Goal: Task Accomplishment & Management: Manage account settings

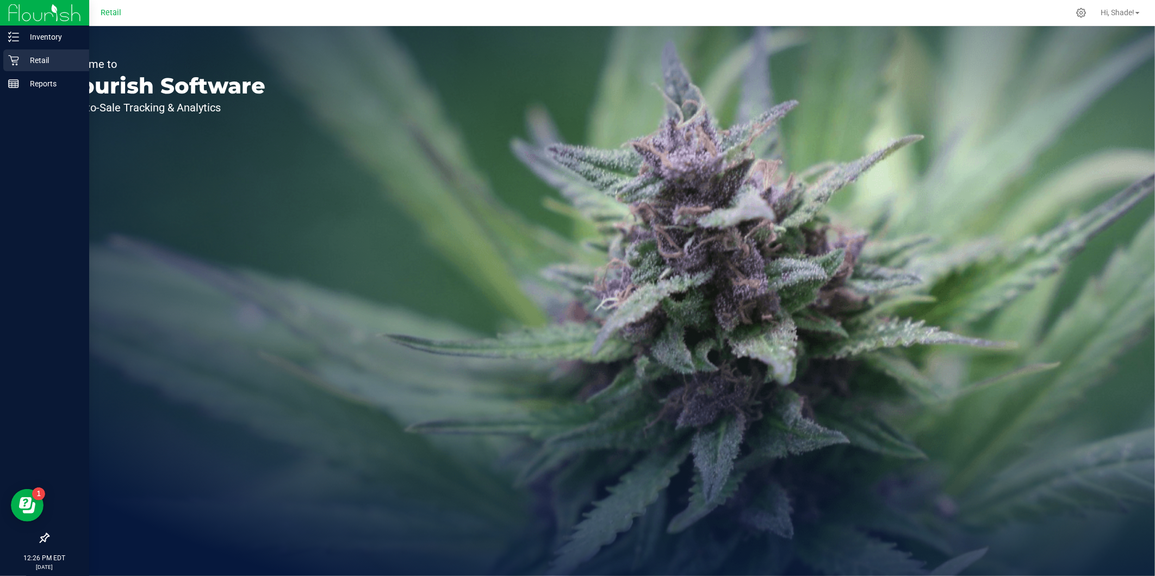
drag, startPoint x: 29, startPoint y: 57, endPoint x: 36, endPoint y: 57, distance: 7.1
click at [29, 57] on p "Retail" at bounding box center [51, 60] width 65 height 13
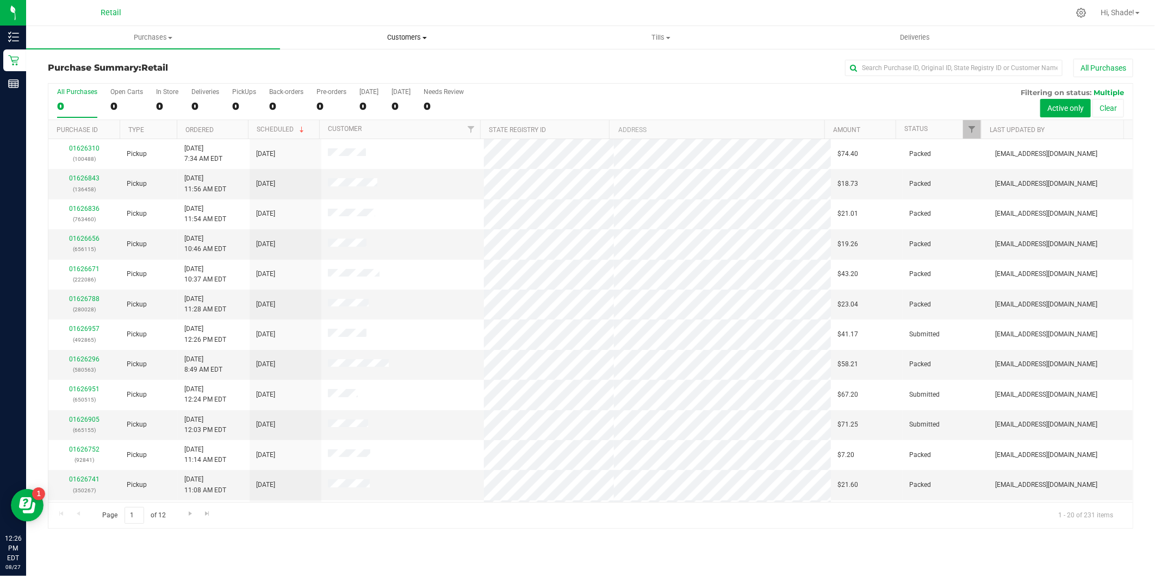
click at [398, 37] on span "Customers" at bounding box center [407, 38] width 253 height 10
click at [339, 71] on li "All customers" at bounding box center [407, 65] width 254 height 13
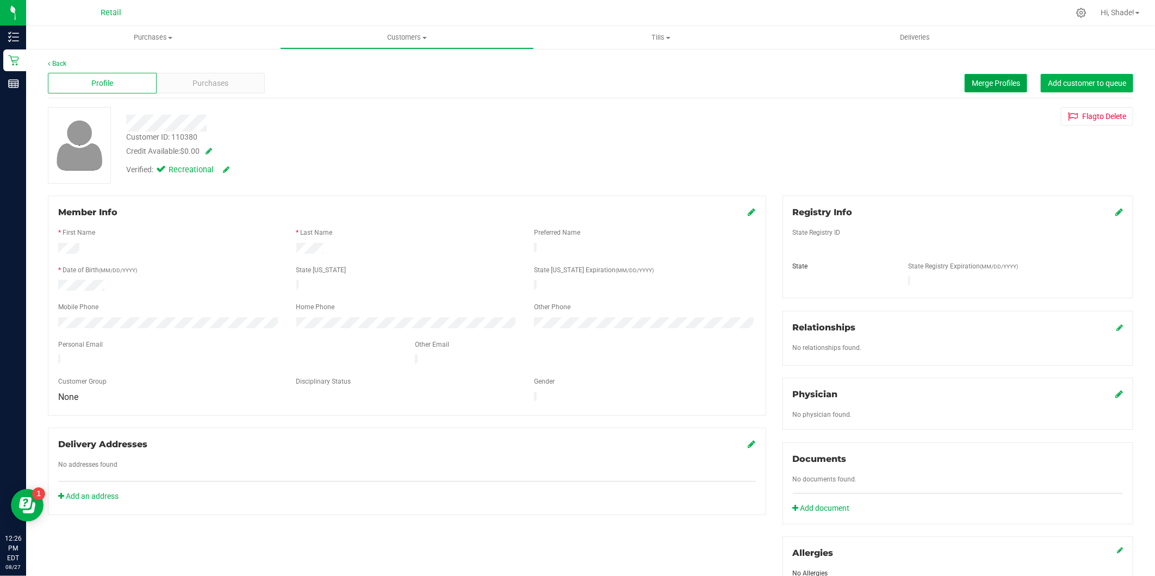
click at [986, 83] on span "Merge Profiles" at bounding box center [996, 83] width 48 height 9
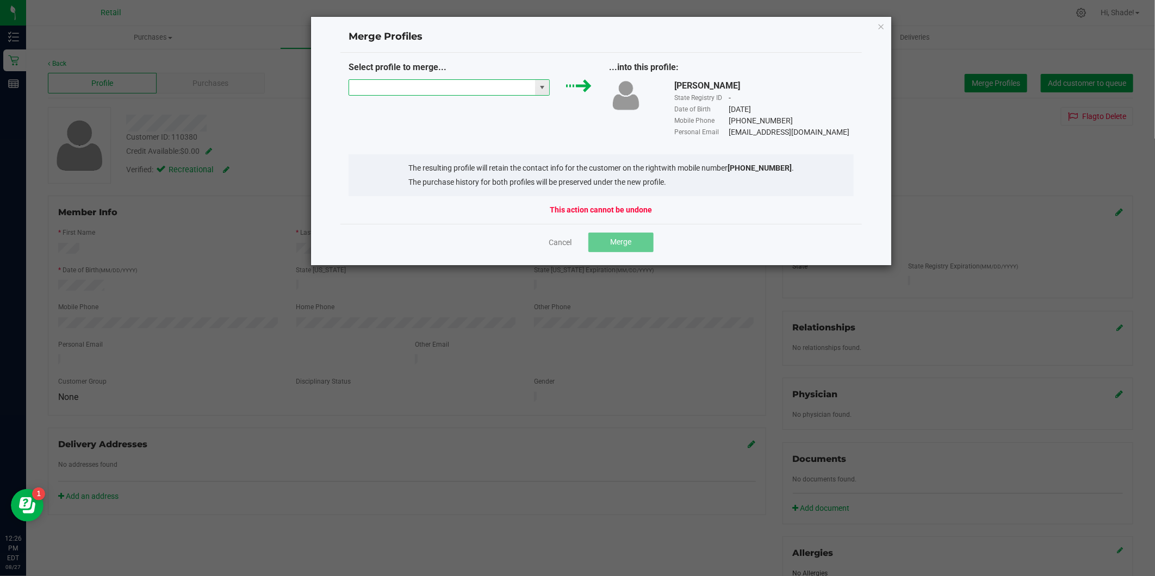
click at [506, 91] on input "NO DATA FOUND" at bounding box center [442, 87] width 186 height 15
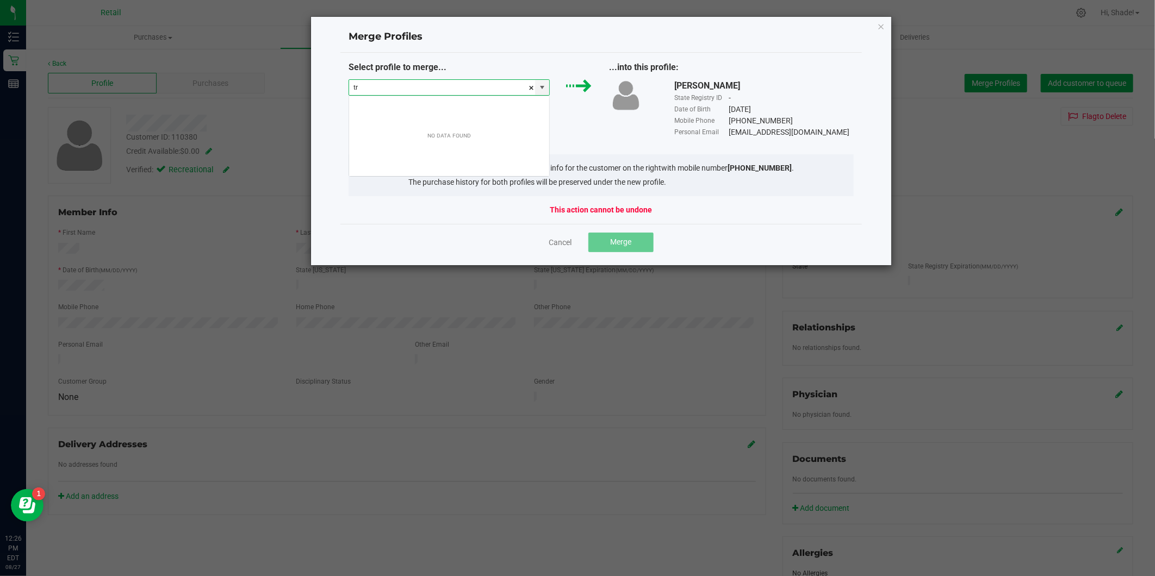
scroll to position [16, 201]
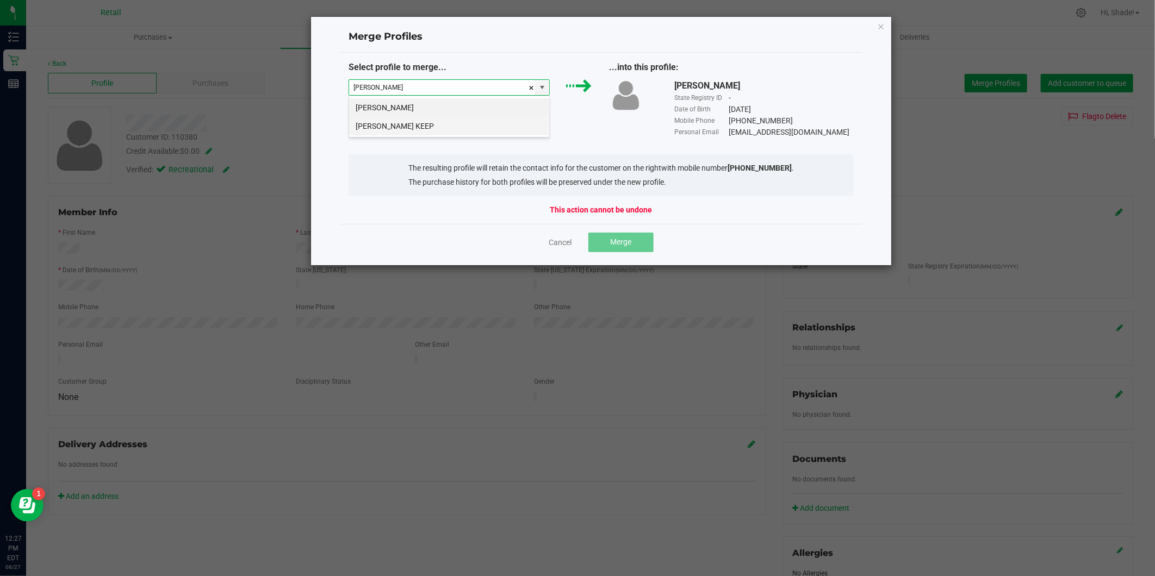
click at [406, 126] on li "[PERSON_NAME] KEEP" at bounding box center [449, 126] width 200 height 18
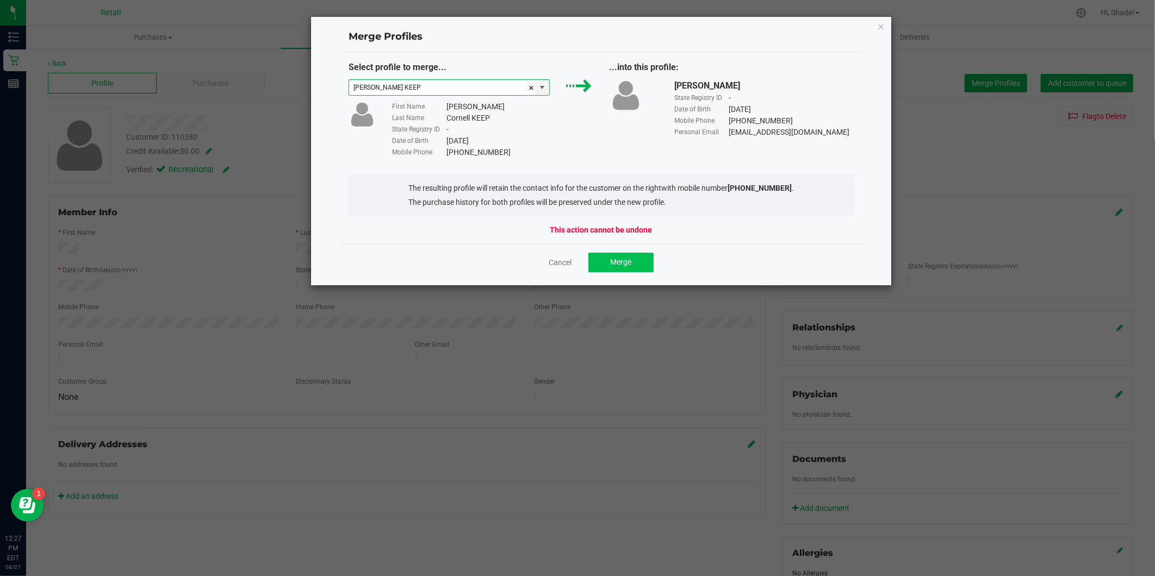
type input "[PERSON_NAME] KEEP"
click at [638, 262] on button "Merge" at bounding box center [620, 263] width 65 height 20
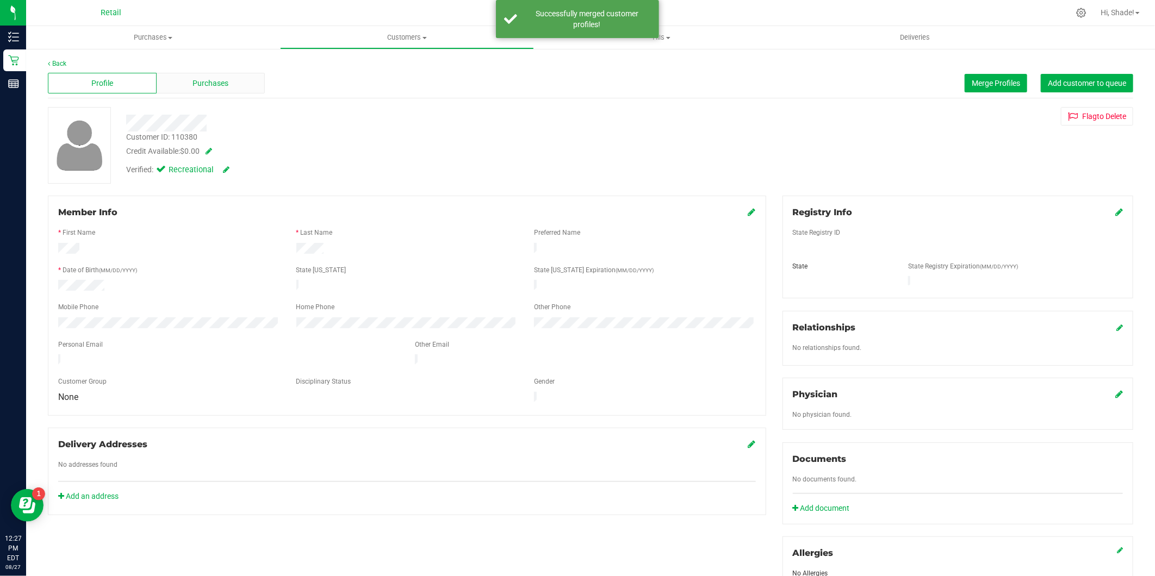
click at [213, 85] on span "Purchases" at bounding box center [210, 83] width 36 height 11
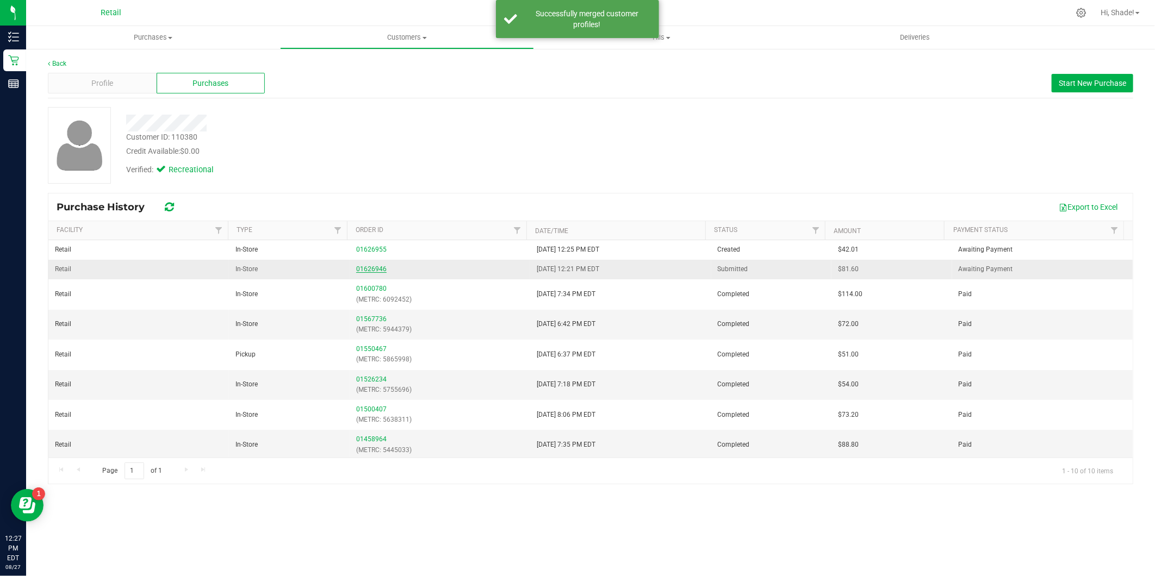
click at [375, 266] on link "01626946" at bounding box center [371, 269] width 30 height 8
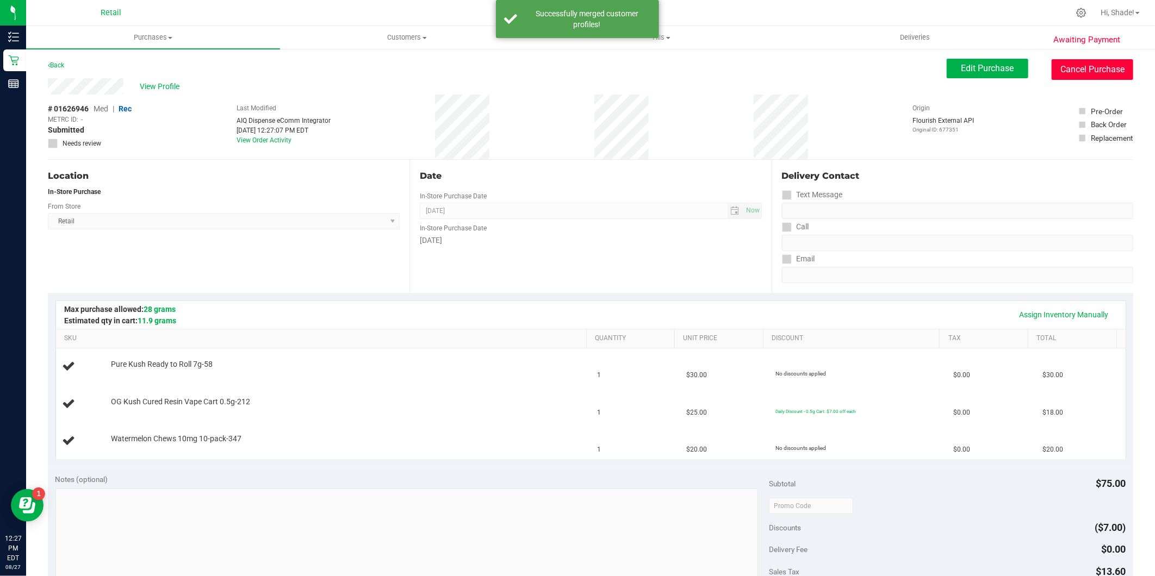
drag, startPoint x: 1063, startPoint y: 63, endPoint x: 644, endPoint y: 77, distance: 418.9
click at [1063, 63] on button "Cancel Purchase" at bounding box center [1092, 69] width 82 height 21
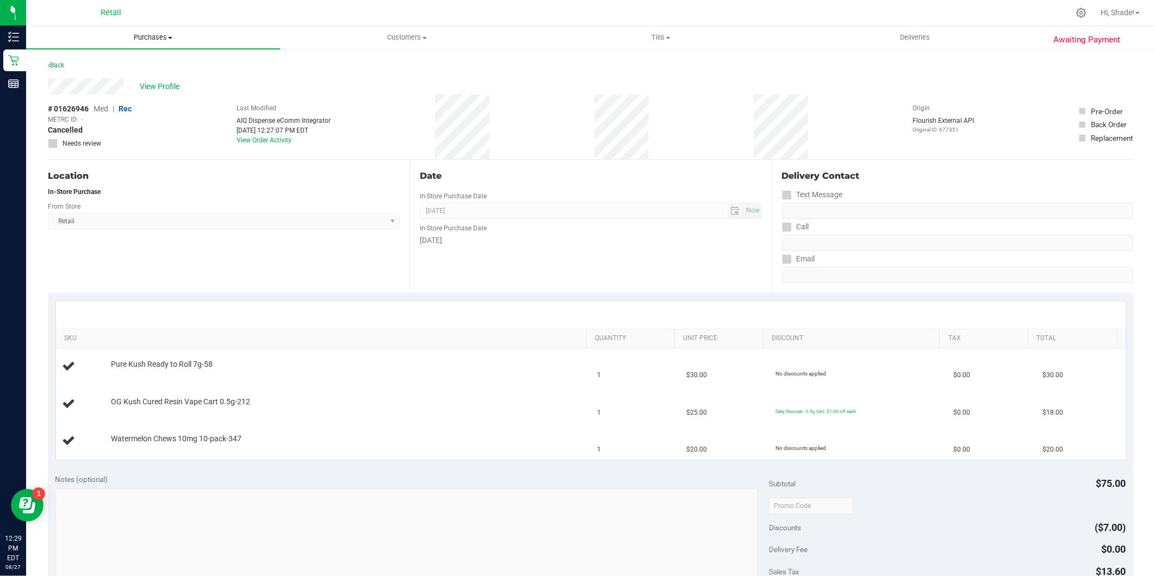
click at [154, 37] on span "Purchases" at bounding box center [153, 38] width 254 height 10
click at [90, 78] on span "Fulfillment" at bounding box center [59, 78] width 67 height 9
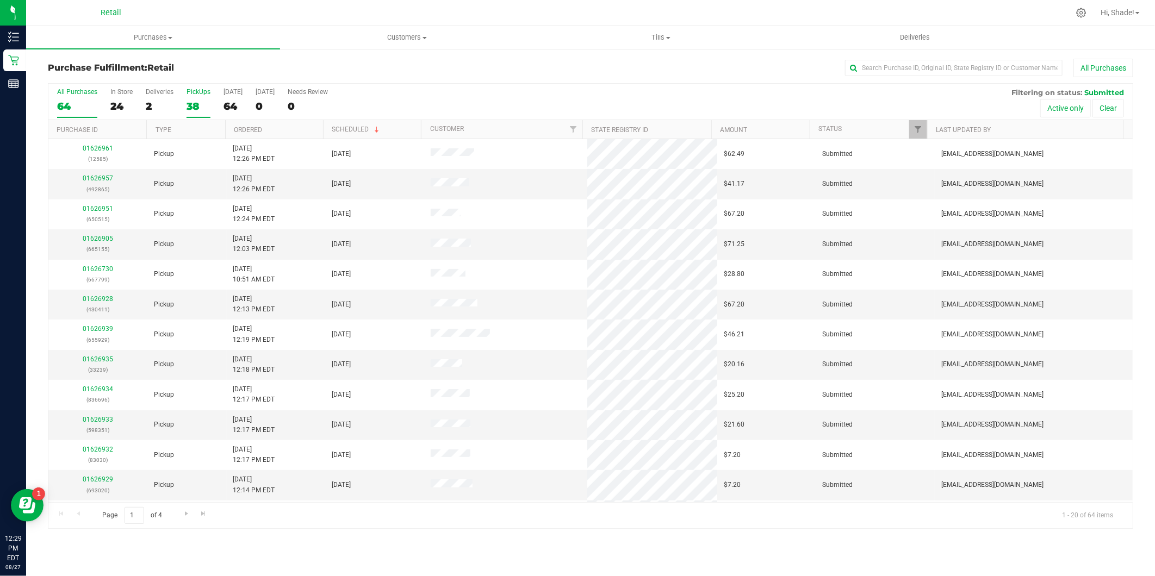
click at [193, 105] on div "38" at bounding box center [198, 106] width 24 height 13
click at [0, 0] on input "PickUps 38" at bounding box center [0, 0] width 0 height 0
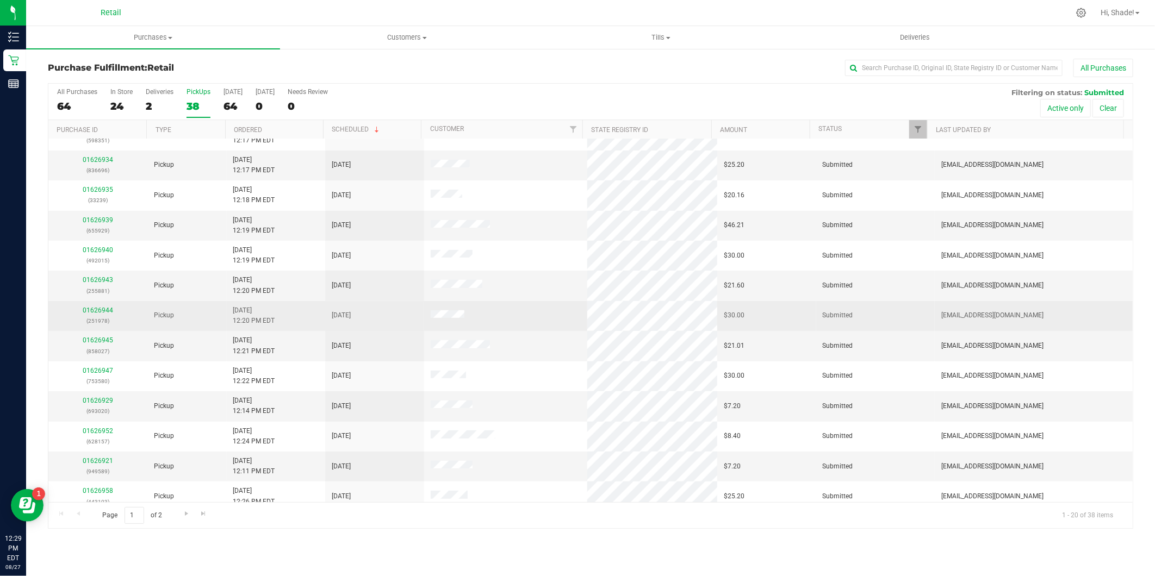
scroll to position [178, 0]
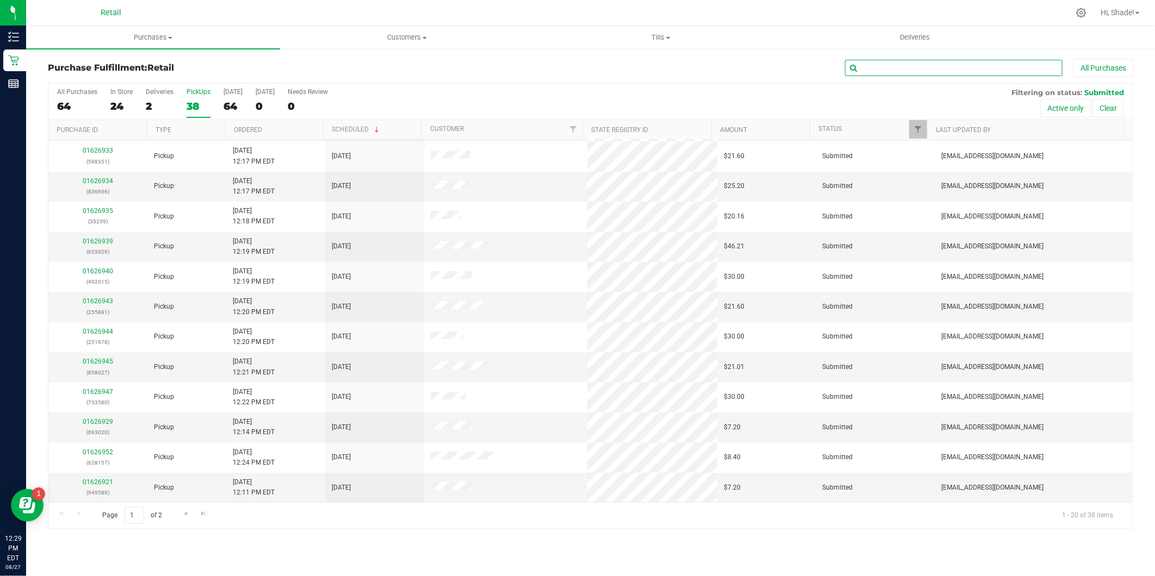
click at [897, 71] on input "text" at bounding box center [953, 68] width 217 height 16
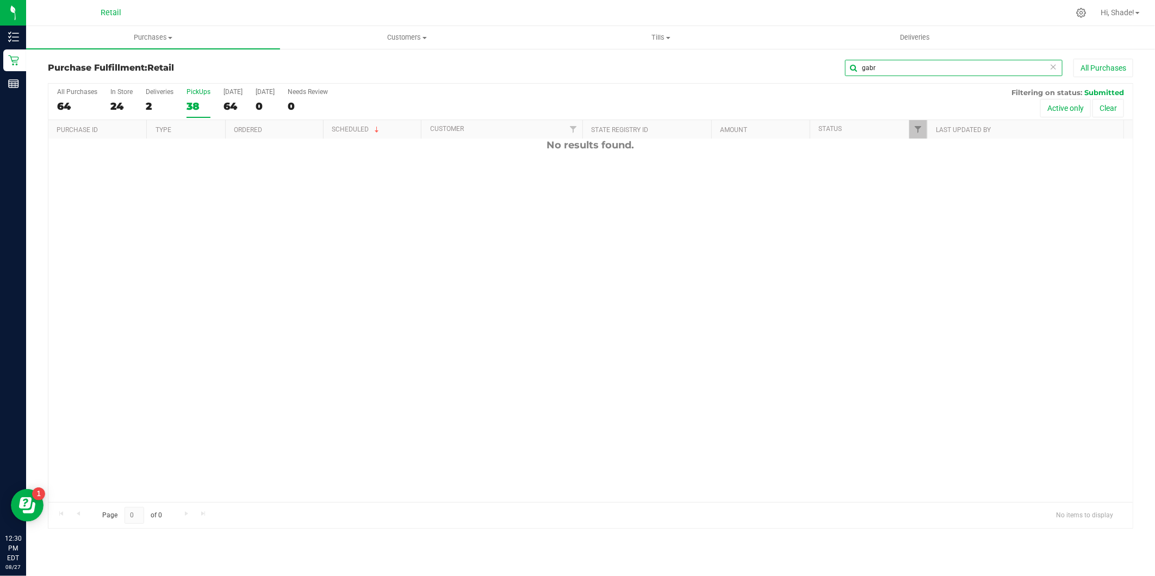
scroll to position [0, 0]
type input "g"
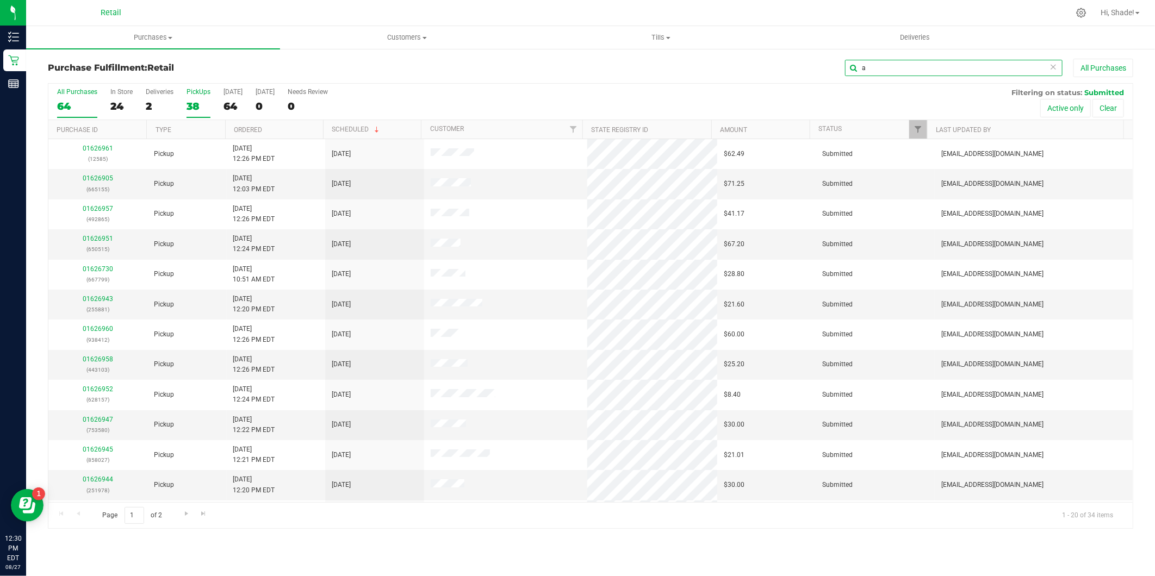
type input "a"
click at [70, 92] on div "All Purchases" at bounding box center [77, 92] width 40 height 8
click at [0, 0] on input "All Purchases 64" at bounding box center [0, 0] width 0 height 0
drag, startPoint x: 879, startPoint y: 65, endPoint x: 852, endPoint y: 67, distance: 26.7
click at [817, 71] on div "a All Purchases" at bounding box center [771, 68] width 724 height 18
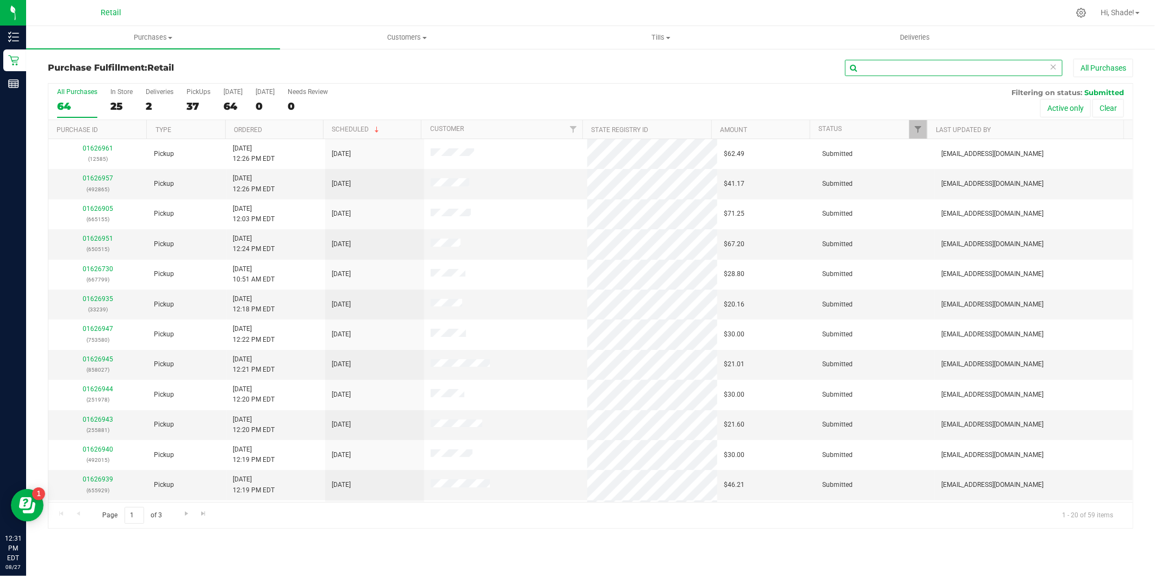
type input "a"
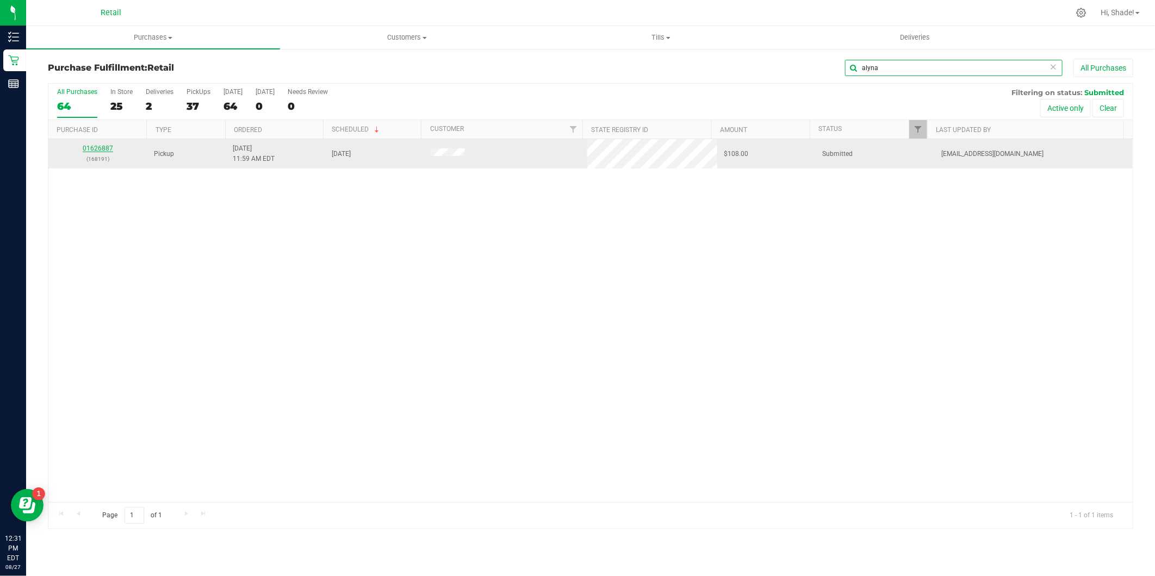
type input "alyna"
click at [103, 145] on link "01626887" at bounding box center [98, 149] width 30 height 8
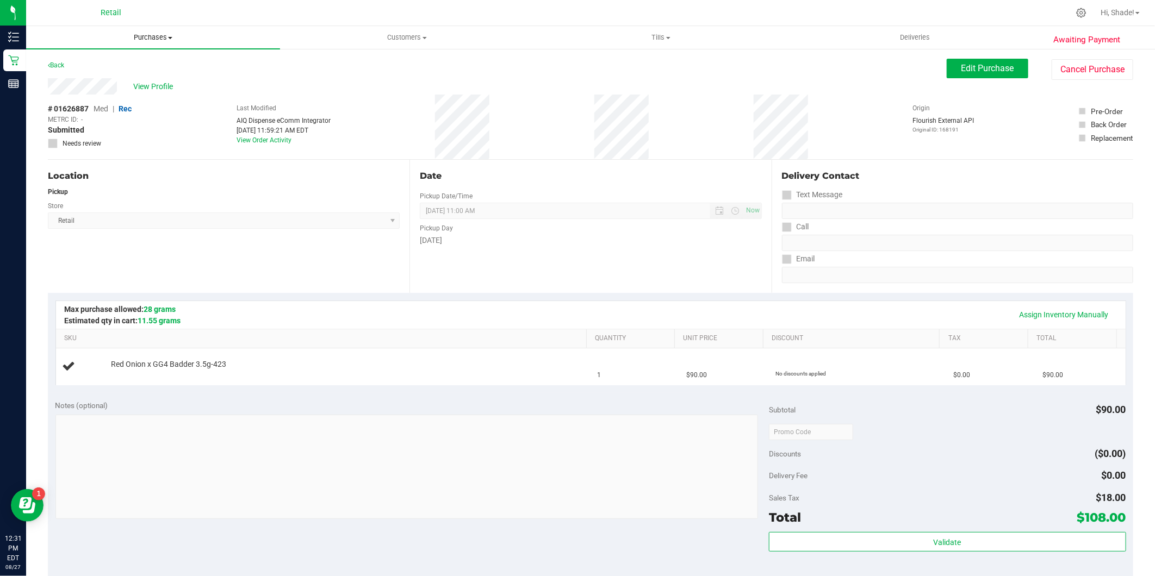
drag, startPoint x: 148, startPoint y: 29, endPoint x: 142, endPoint y: 40, distance: 12.7
click at [148, 29] on uib-tab-heading "Purchases Summary of purchases Fulfillment All purchases" at bounding box center [153, 37] width 254 height 23
click at [96, 66] on span "Summary of purchases" at bounding box center [81, 65] width 111 height 9
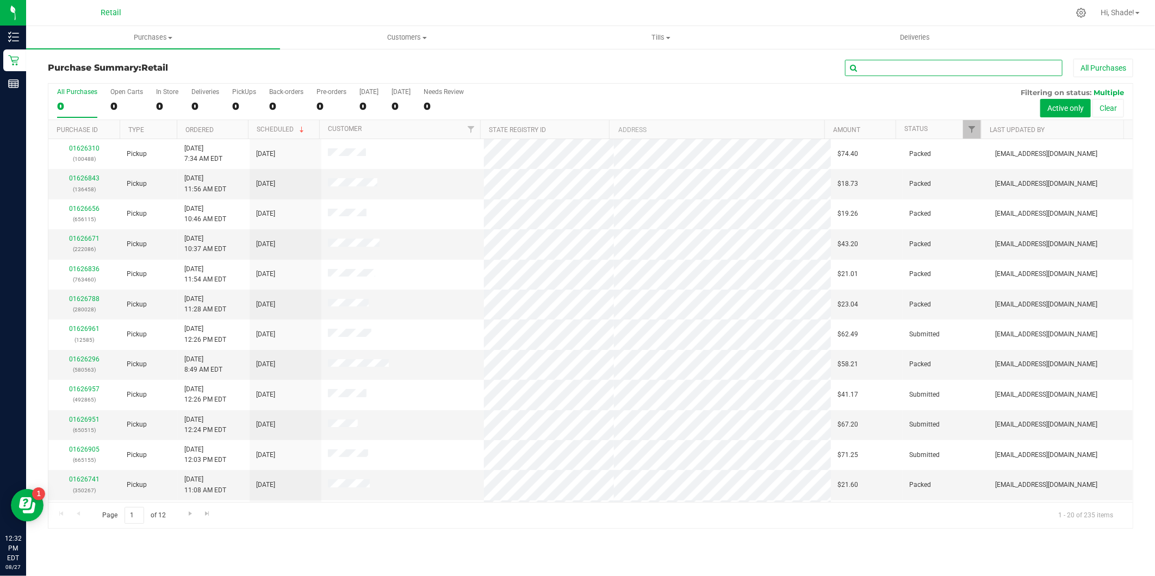
click at [893, 69] on input "text" at bounding box center [953, 68] width 217 height 16
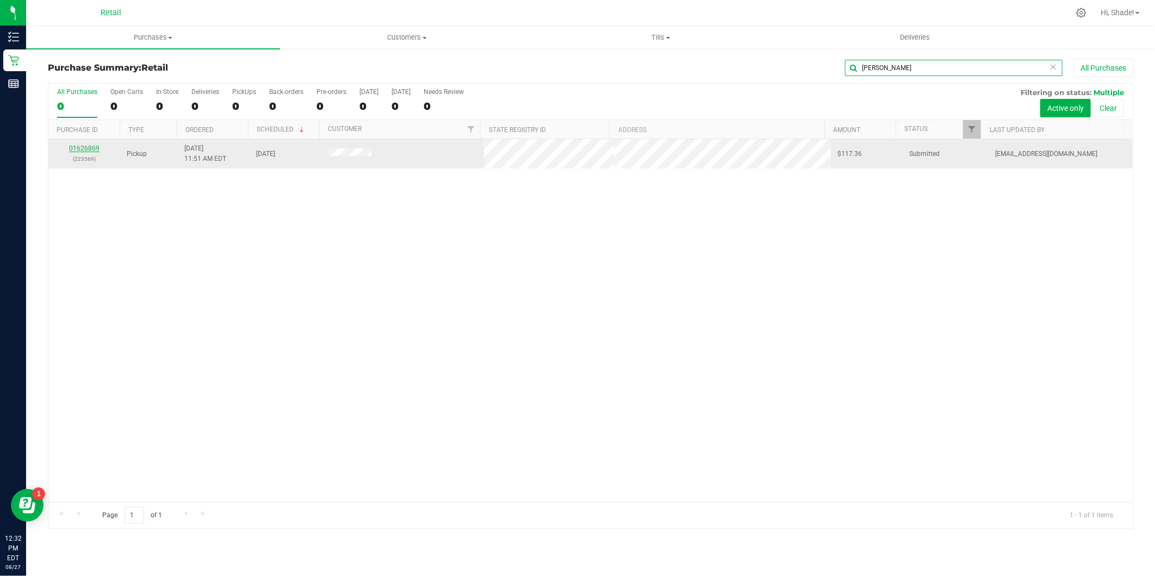
type input "[PERSON_NAME]"
click at [85, 147] on link "01626869" at bounding box center [84, 149] width 30 height 8
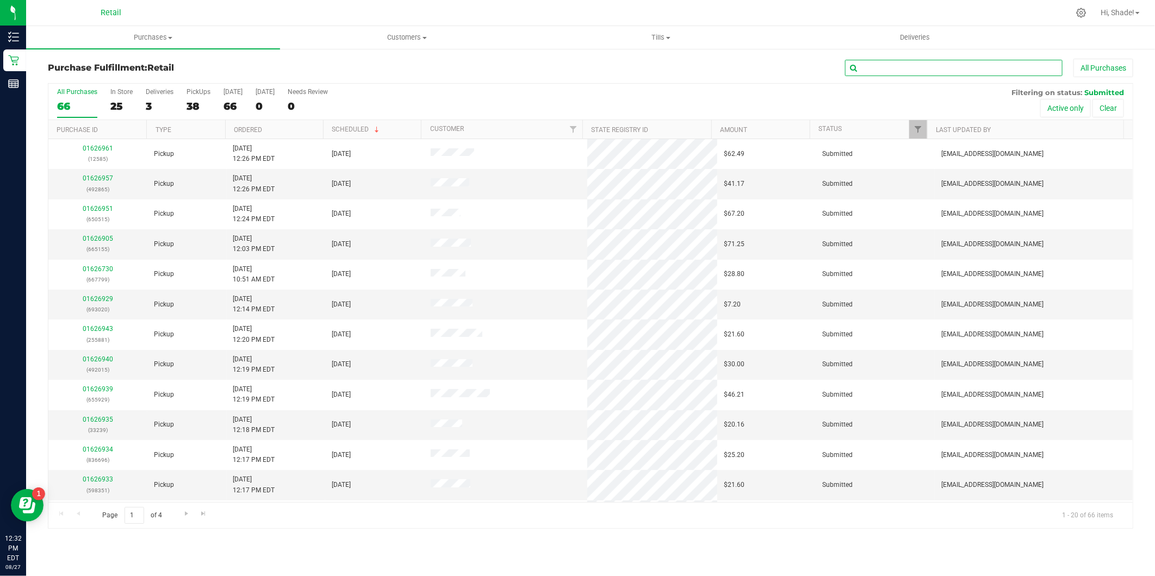
click at [895, 66] on input "text" at bounding box center [953, 68] width 217 height 16
click at [186, 98] on label "PickUps 166" at bounding box center [198, 103] width 24 height 30
click at [0, 0] on input "PickUps 166" at bounding box center [0, 0] width 0 height 0
click at [197, 110] on div "38" at bounding box center [198, 106] width 24 height 13
click at [0, 0] on input "PickUps 38" at bounding box center [0, 0] width 0 height 0
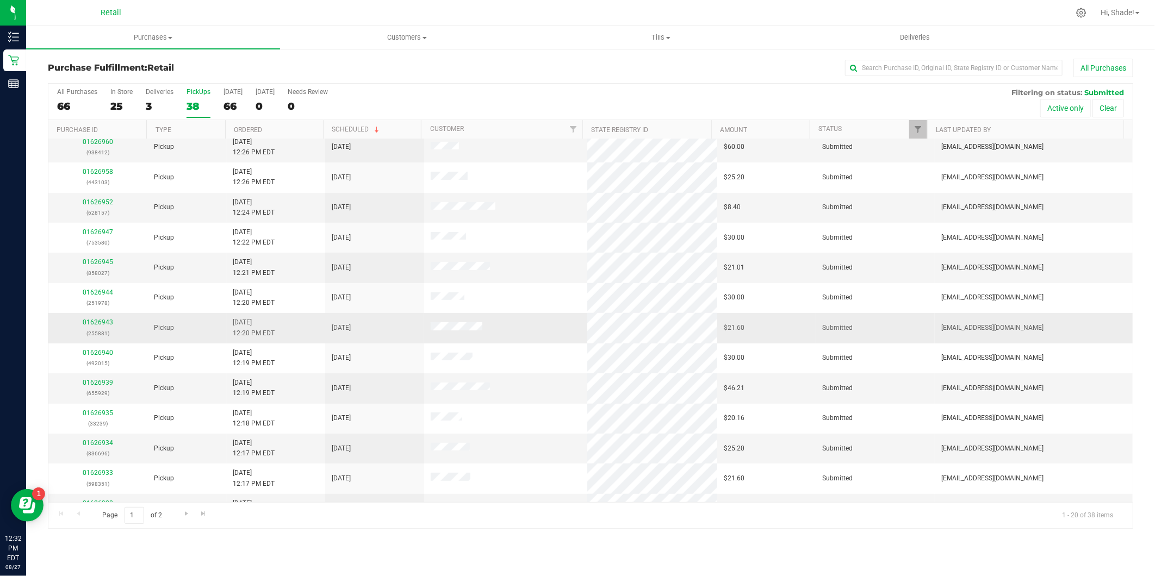
scroll to position [178, 0]
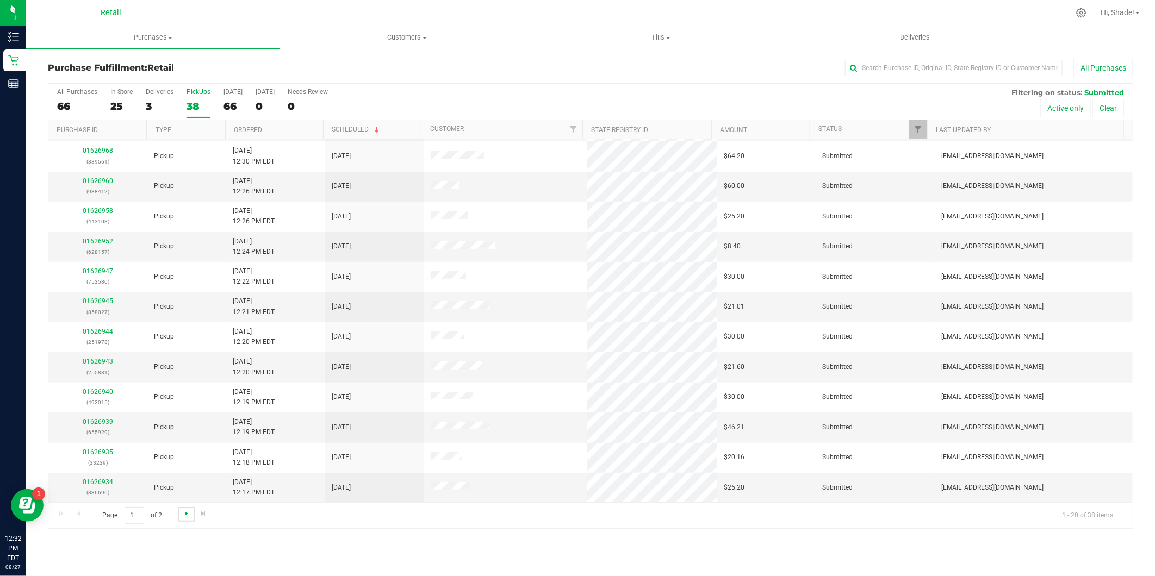
click at [186, 517] on span "Go to the next page" at bounding box center [186, 513] width 9 height 9
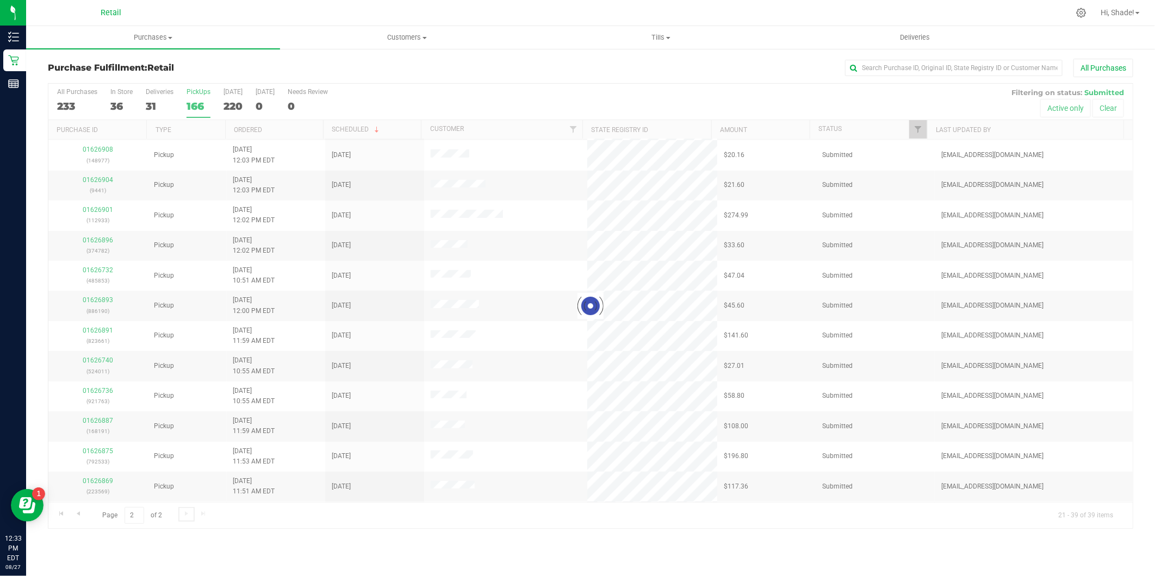
scroll to position [0, 0]
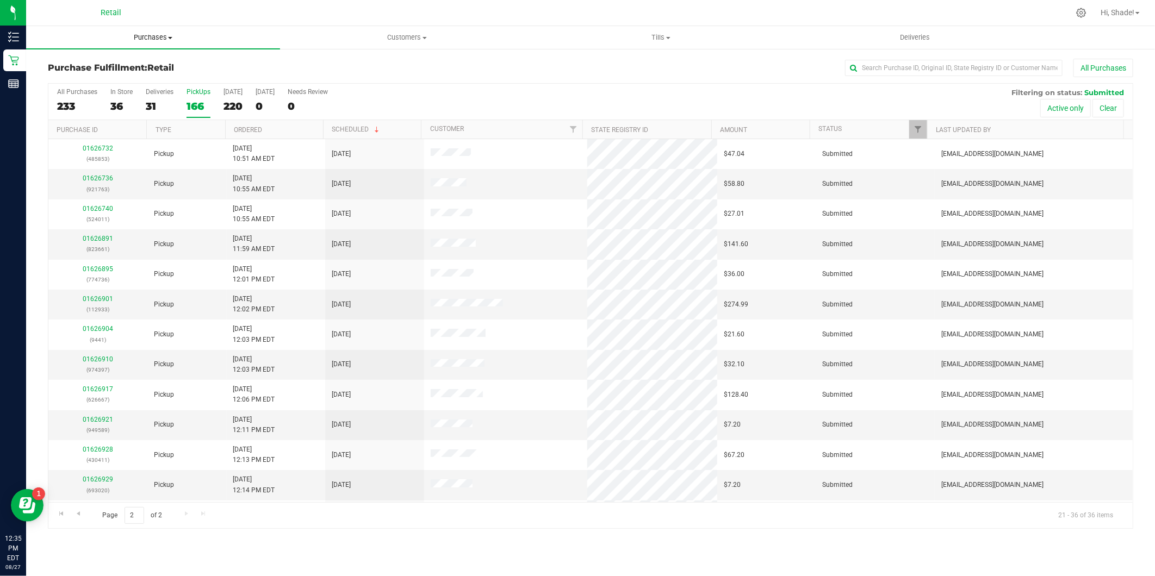
click at [134, 37] on span "Purchases" at bounding box center [153, 38] width 254 height 10
click at [770, 75] on div "All Purchases" at bounding box center [771, 68] width 724 height 18
click at [410, 30] on uib-tab-heading "Customers All customers Add a new customer All physicians" at bounding box center [407, 38] width 253 height 22
click at [321, 67] on span "All customers" at bounding box center [319, 65] width 78 height 9
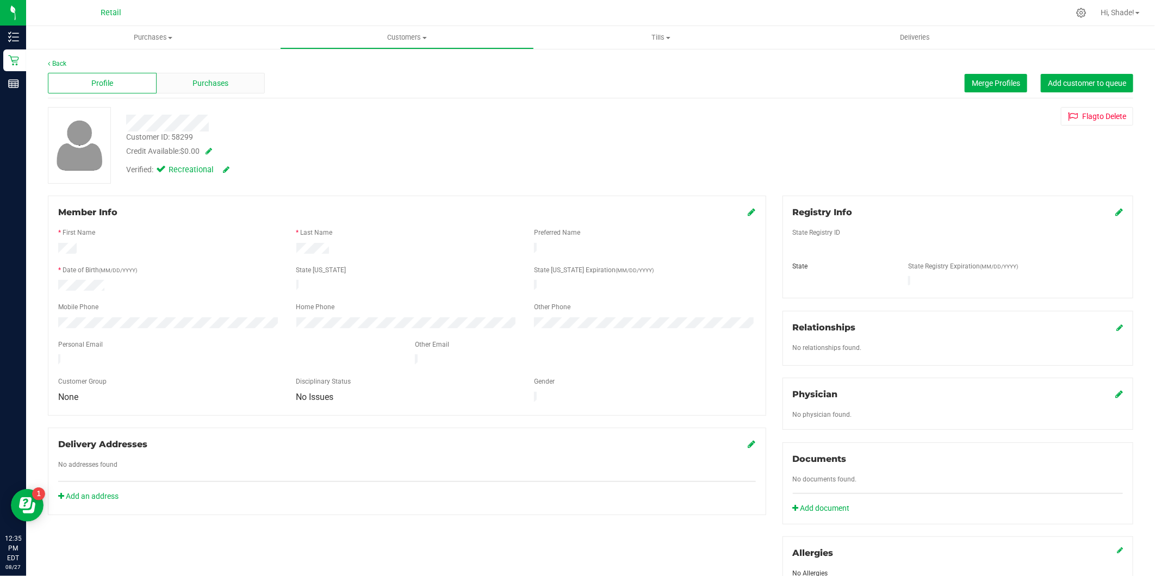
click at [204, 82] on span "Purchases" at bounding box center [210, 83] width 36 height 11
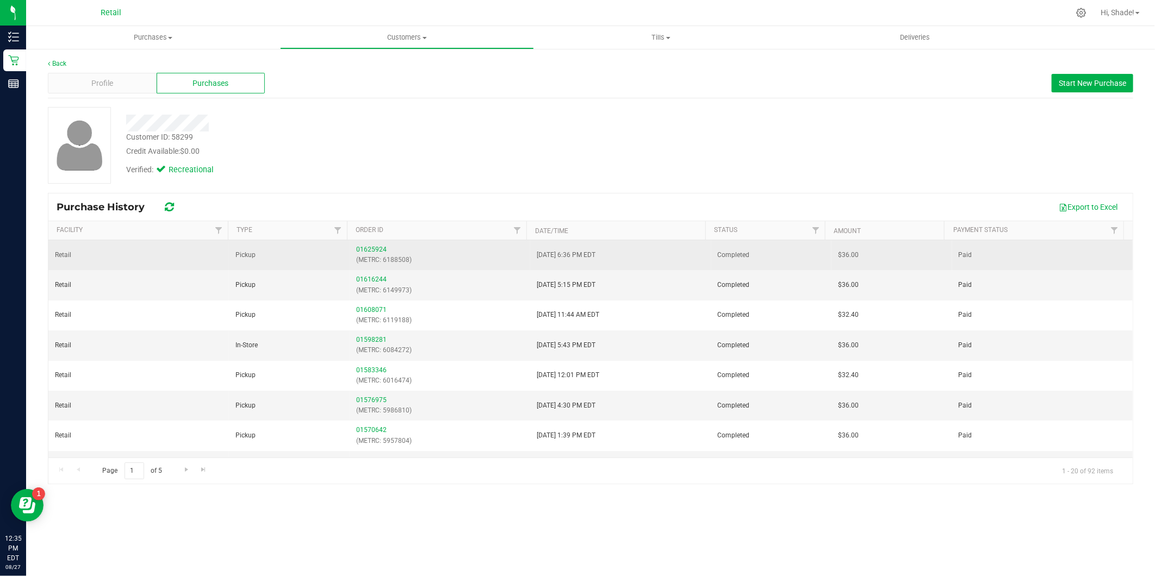
click at [372, 245] on div "01625924 (METRC: 6188508)" at bounding box center [439, 255] width 167 height 21
click at [368, 251] on link "01625924" at bounding box center [371, 250] width 30 height 8
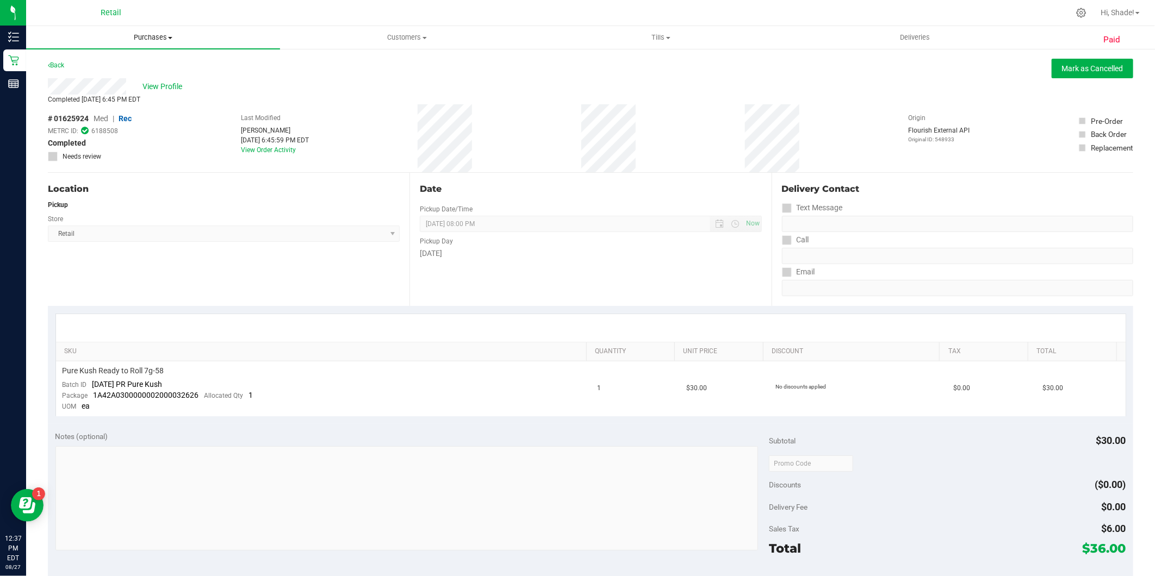
drag, startPoint x: 142, startPoint y: 40, endPoint x: 138, endPoint y: 62, distance: 22.7
click at [142, 40] on span "Purchases" at bounding box center [153, 38] width 254 height 10
click at [114, 63] on span "Summary of purchases" at bounding box center [81, 65] width 111 height 9
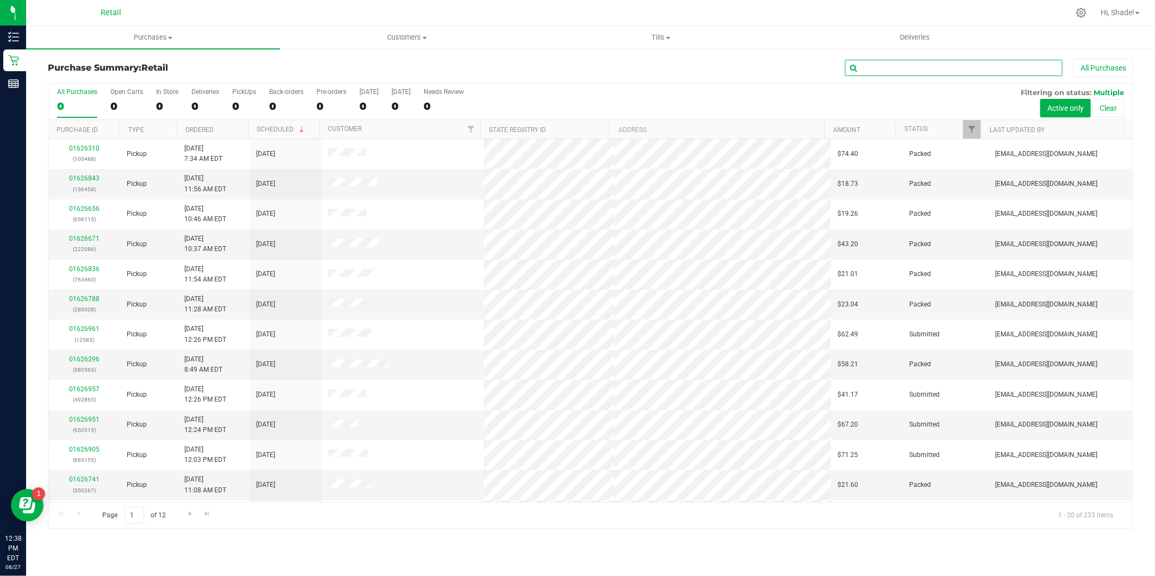
click at [870, 63] on input "text" at bounding box center [953, 68] width 217 height 16
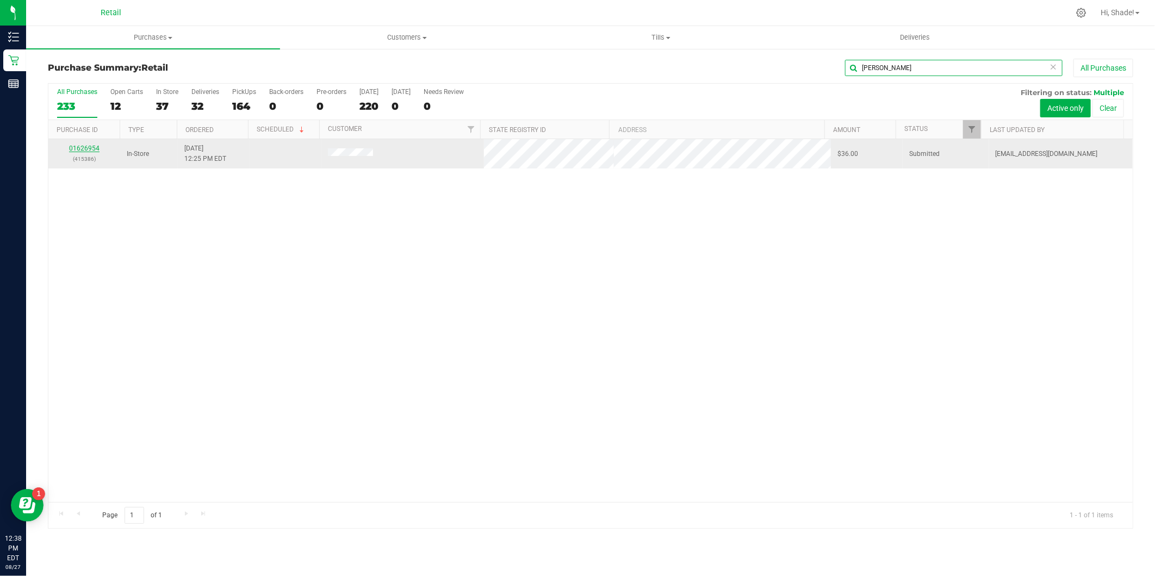
type input "[PERSON_NAME]"
click at [74, 152] on link "01626954" at bounding box center [84, 149] width 30 height 8
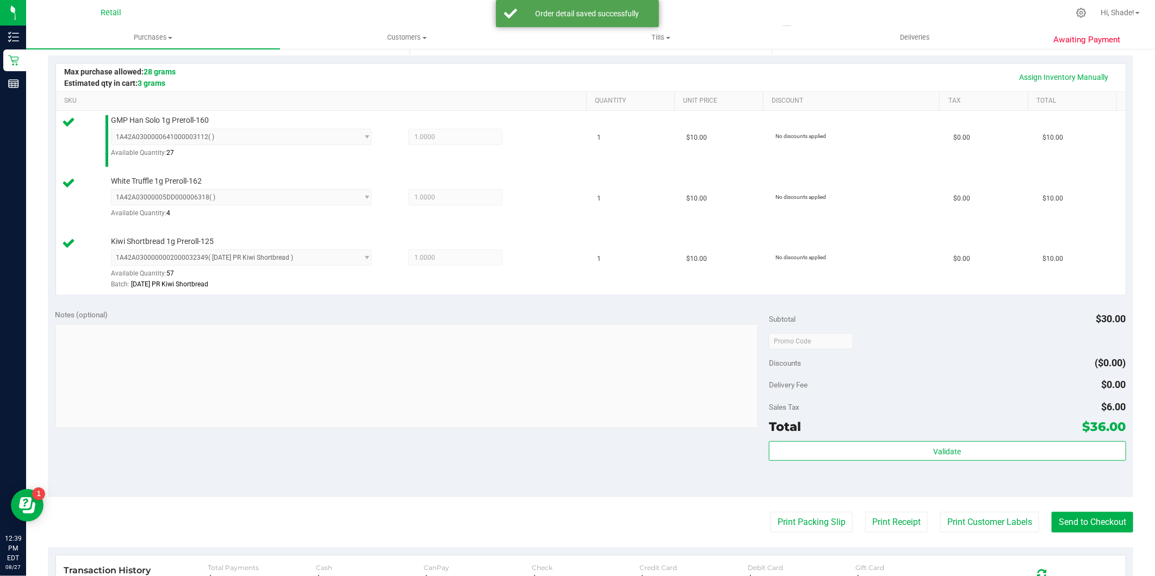
scroll to position [241, 0]
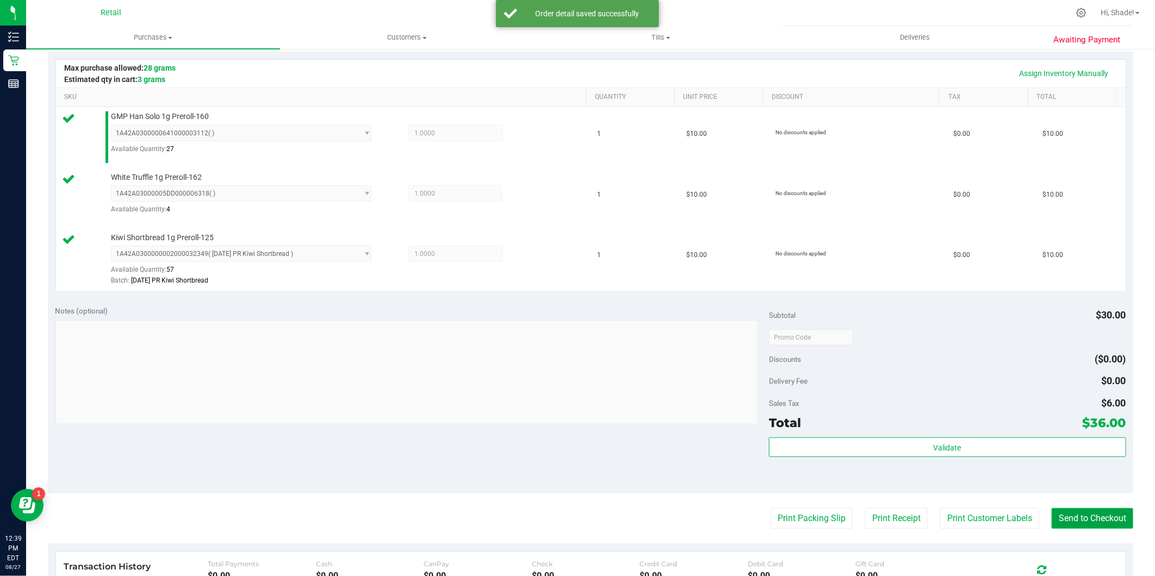
click at [1086, 522] on button "Send to Checkout" at bounding box center [1092, 518] width 82 height 21
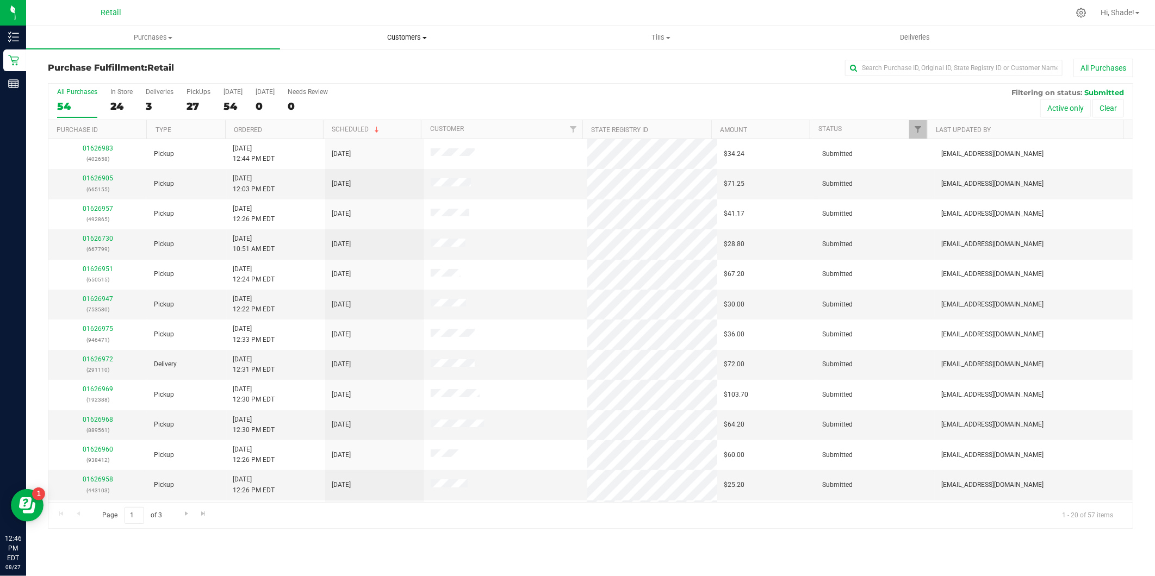
click at [416, 38] on span "Customers" at bounding box center [407, 38] width 253 height 10
click at [357, 64] on li "All customers" at bounding box center [407, 65] width 254 height 13
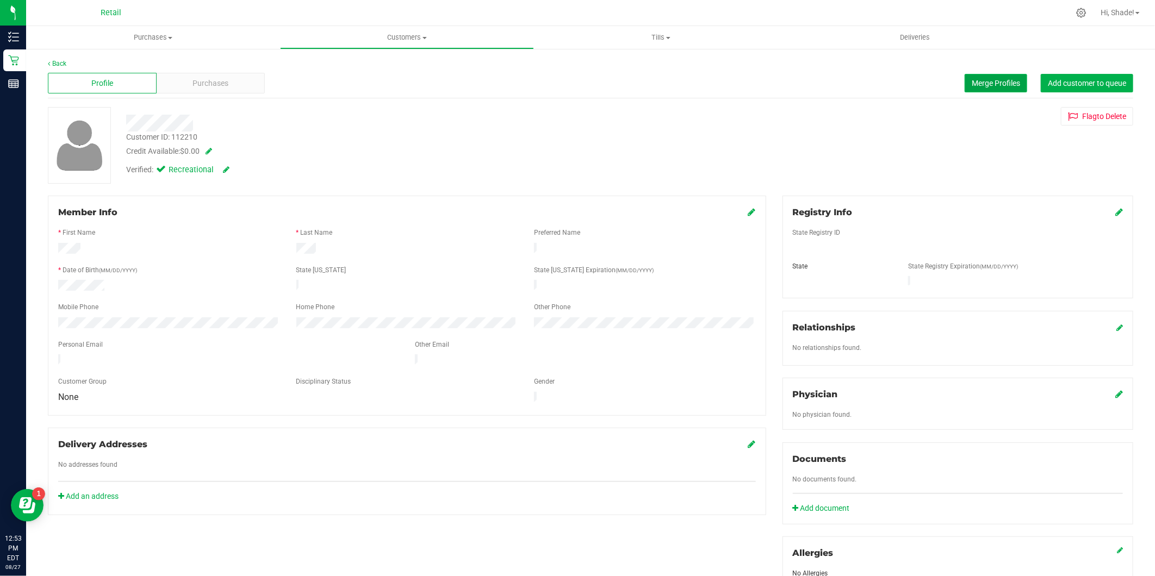
click at [991, 83] on span "Merge Profiles" at bounding box center [996, 83] width 48 height 9
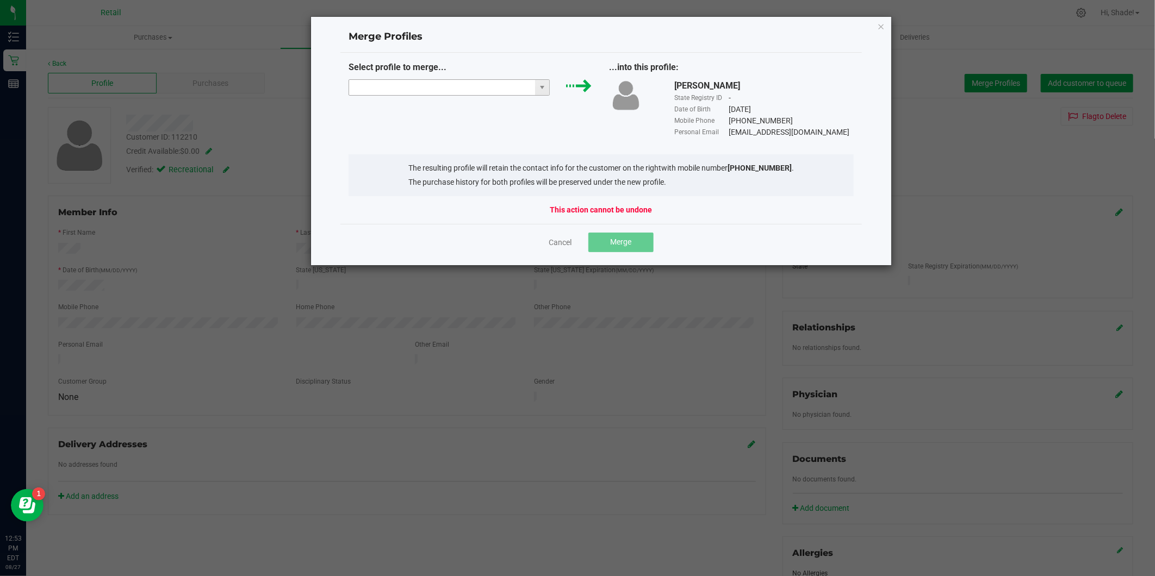
drag, startPoint x: 362, startPoint y: 91, endPoint x: 378, endPoint y: 88, distance: 16.6
click at [363, 91] on input "NO DATA FOUND" at bounding box center [442, 87] width 186 height 15
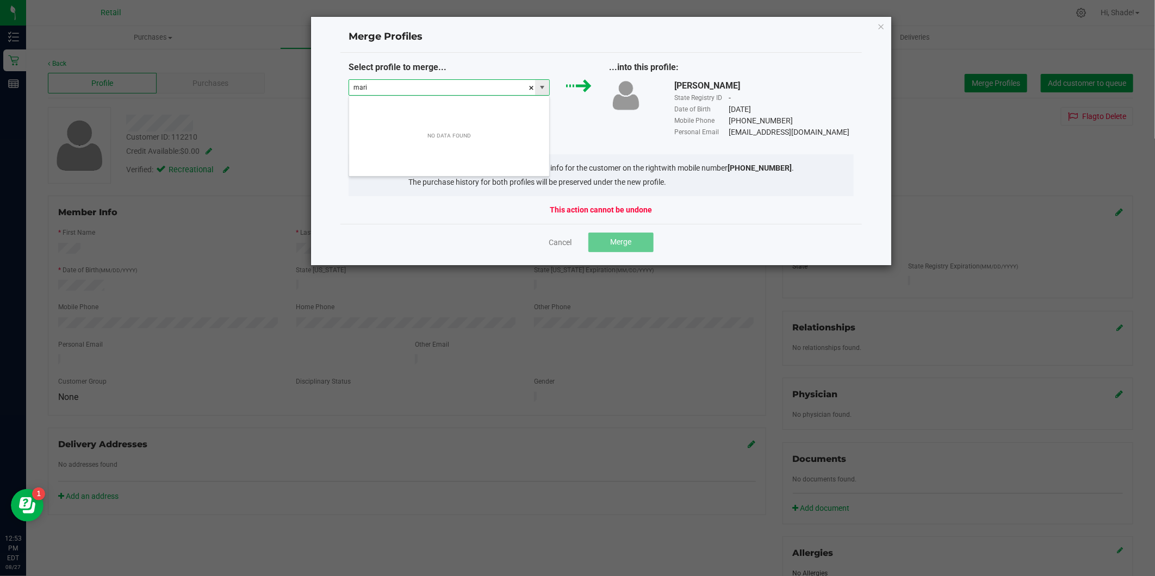
scroll to position [16, 201]
click at [400, 106] on li "[PERSON_NAME]" at bounding box center [449, 107] width 200 height 18
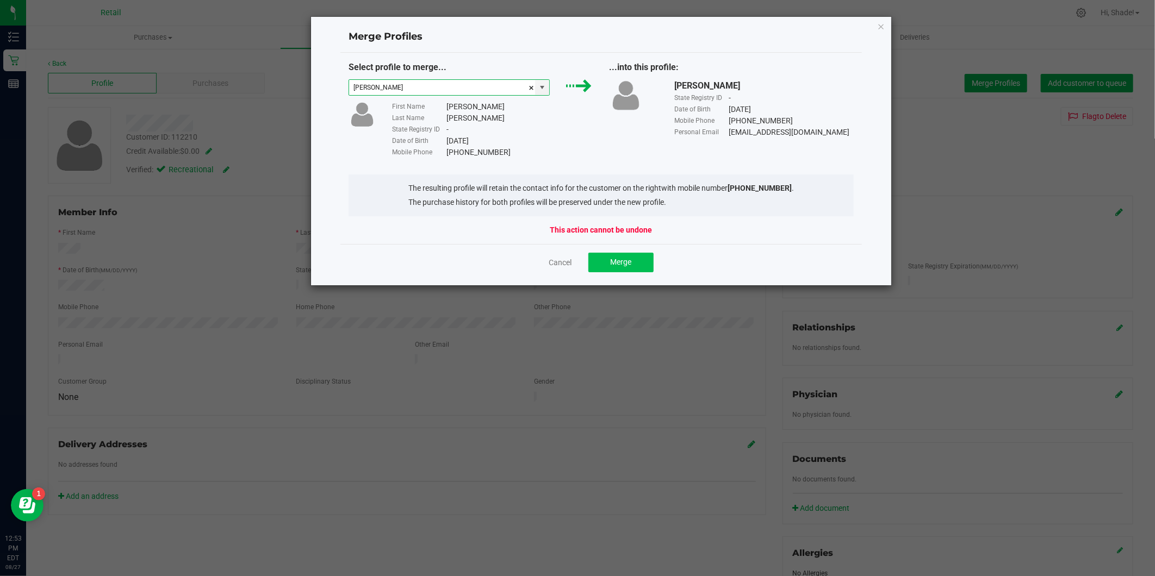
type input "[PERSON_NAME]"
click at [636, 263] on button "Merge" at bounding box center [620, 263] width 65 height 20
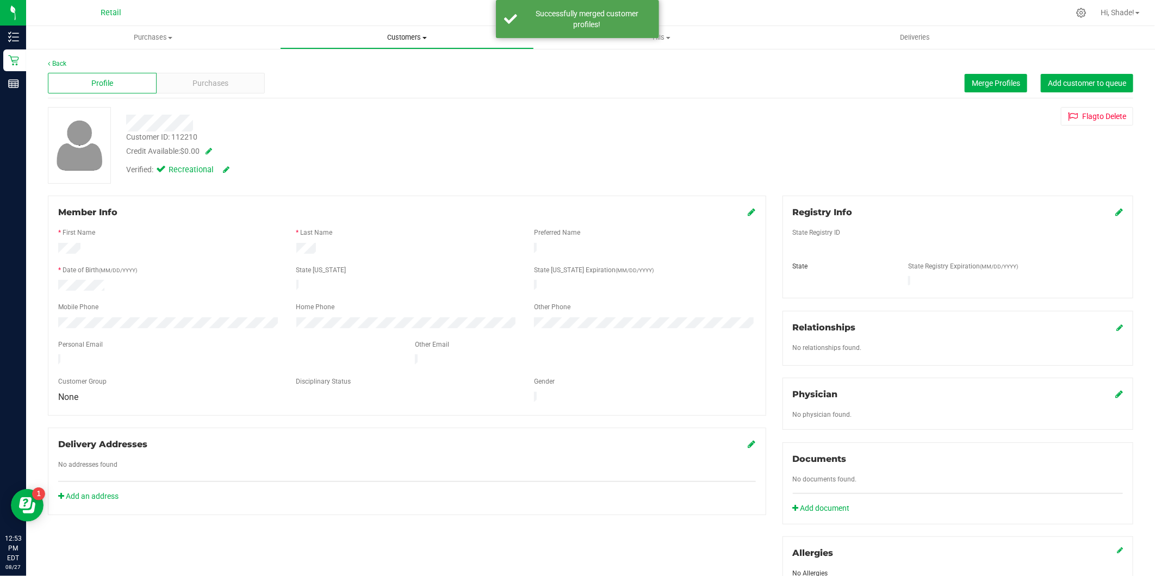
click at [404, 43] on uib-tab-heading "Customers All customers Add a new customer All physicians" at bounding box center [407, 38] width 253 height 22
click at [370, 62] on li "All customers" at bounding box center [407, 65] width 254 height 13
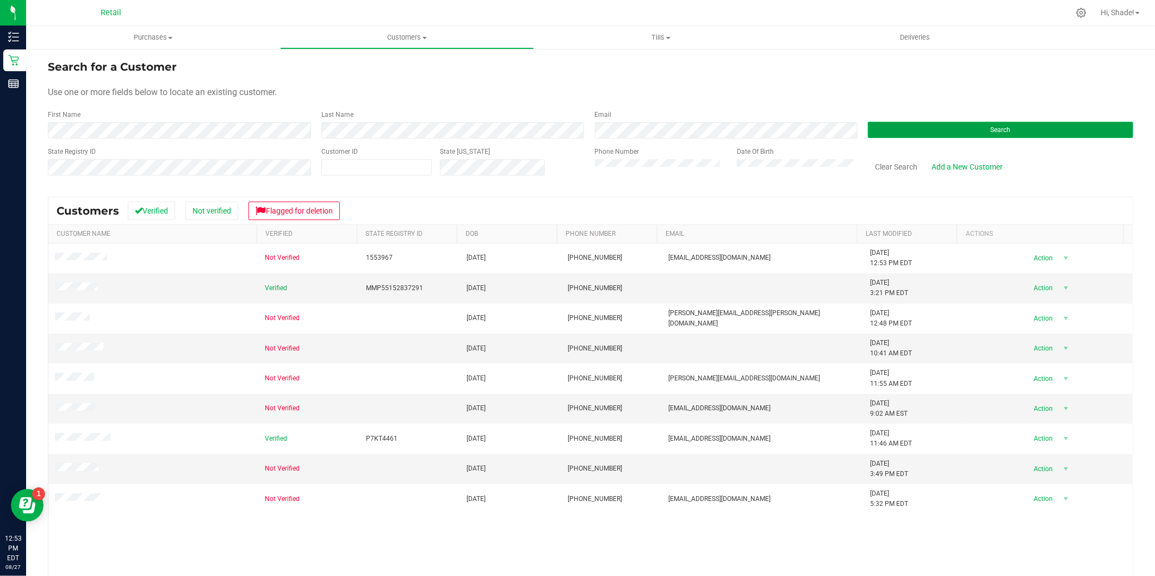
click at [1034, 122] on button "Search" at bounding box center [1000, 130] width 265 height 16
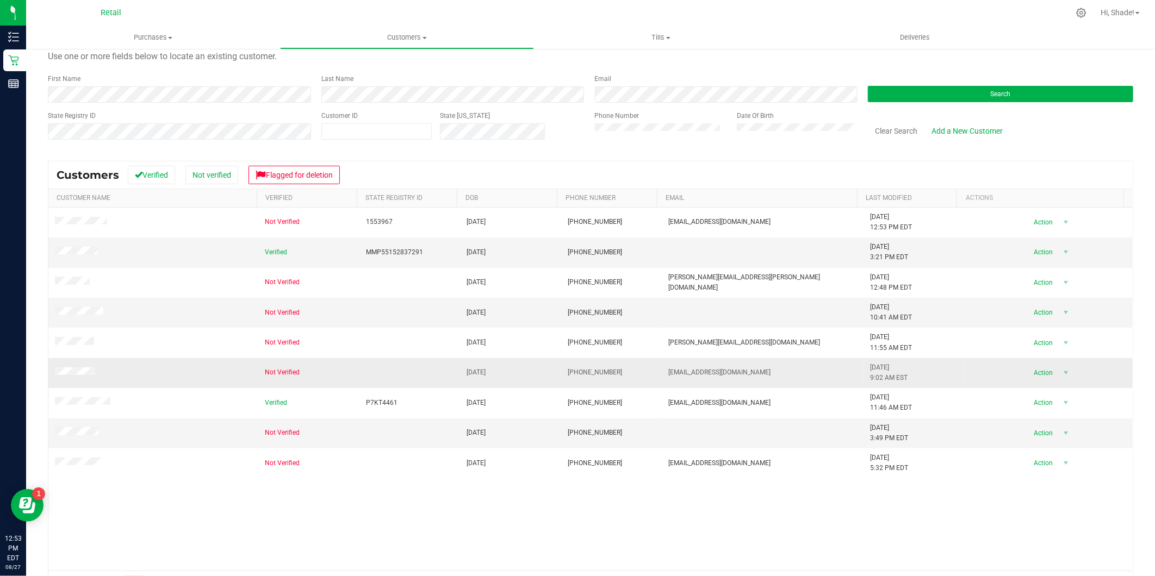
scroll to position [8, 0]
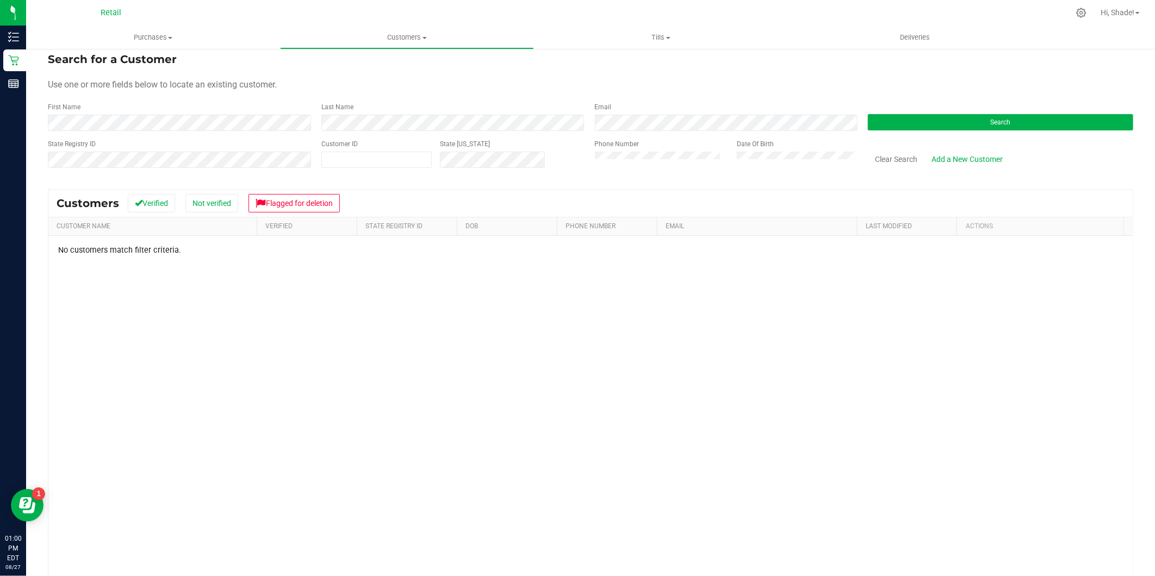
click at [665, 170] on div "Phone Number Date Of Birth" at bounding box center [723, 158] width 273 height 39
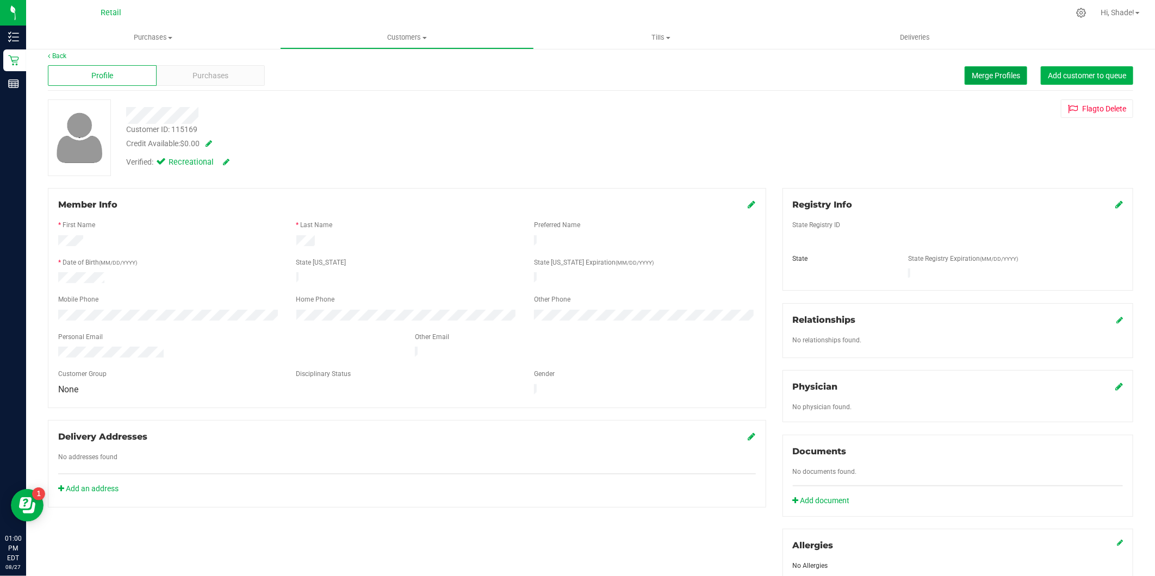
click at [972, 73] on span "Merge Profiles" at bounding box center [996, 75] width 48 height 9
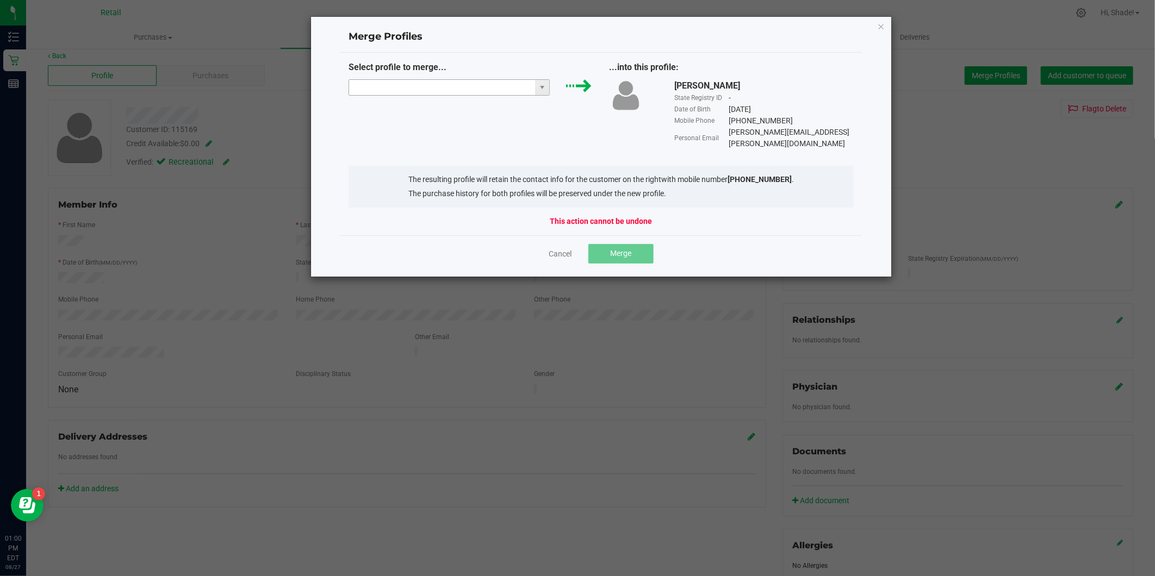
click at [514, 88] on input "NO DATA FOUND" at bounding box center [442, 87] width 186 height 15
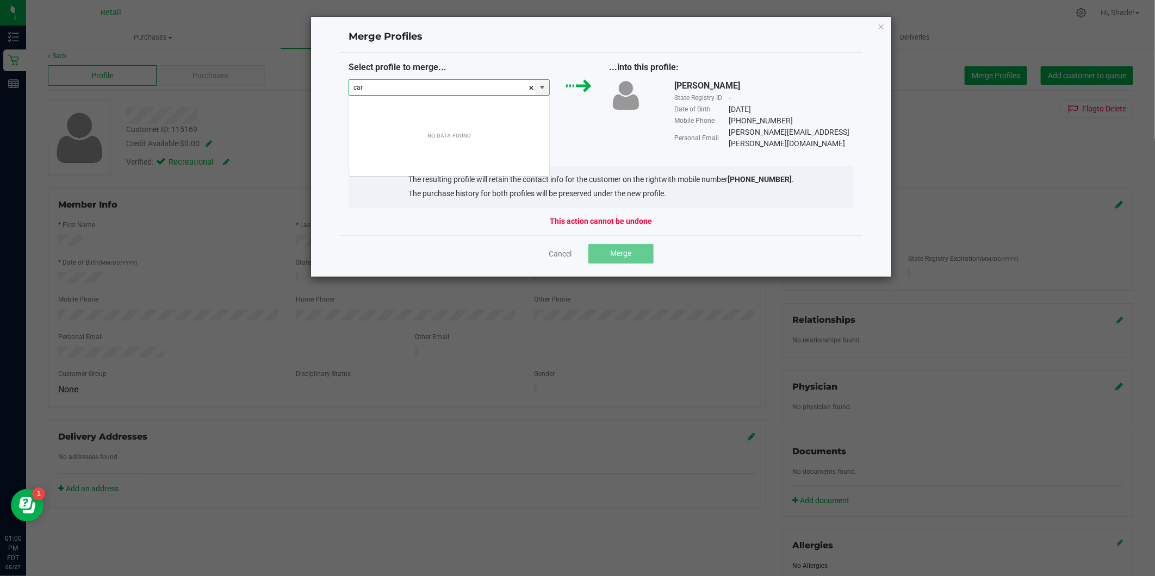
scroll to position [16, 201]
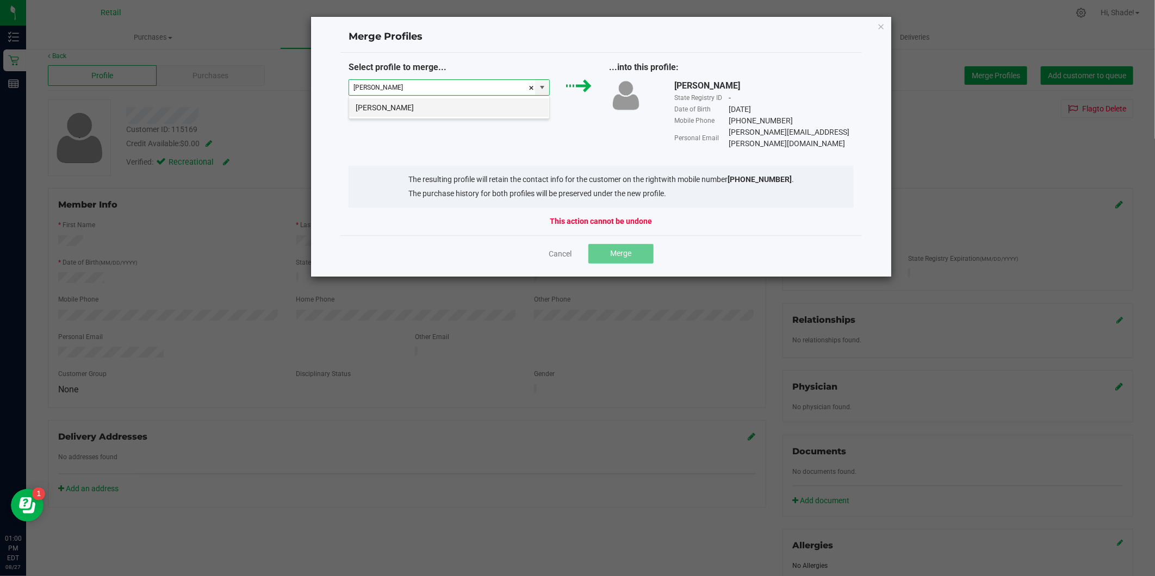
click at [433, 109] on li "[PERSON_NAME]" at bounding box center [449, 107] width 200 height 18
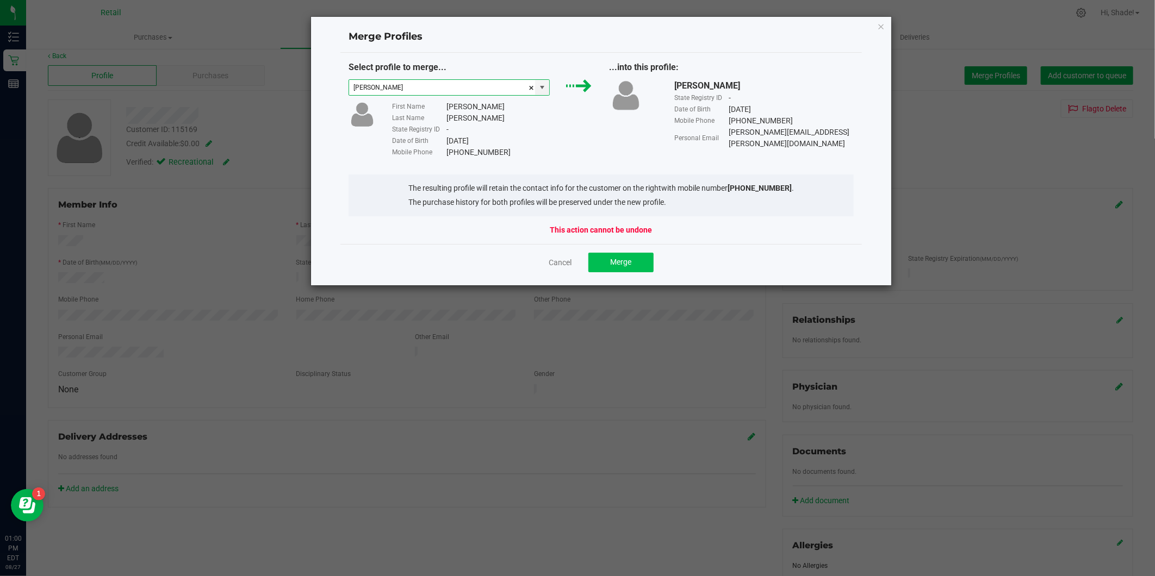
type input "[PERSON_NAME]"
click at [640, 265] on button "Merge" at bounding box center [620, 263] width 65 height 20
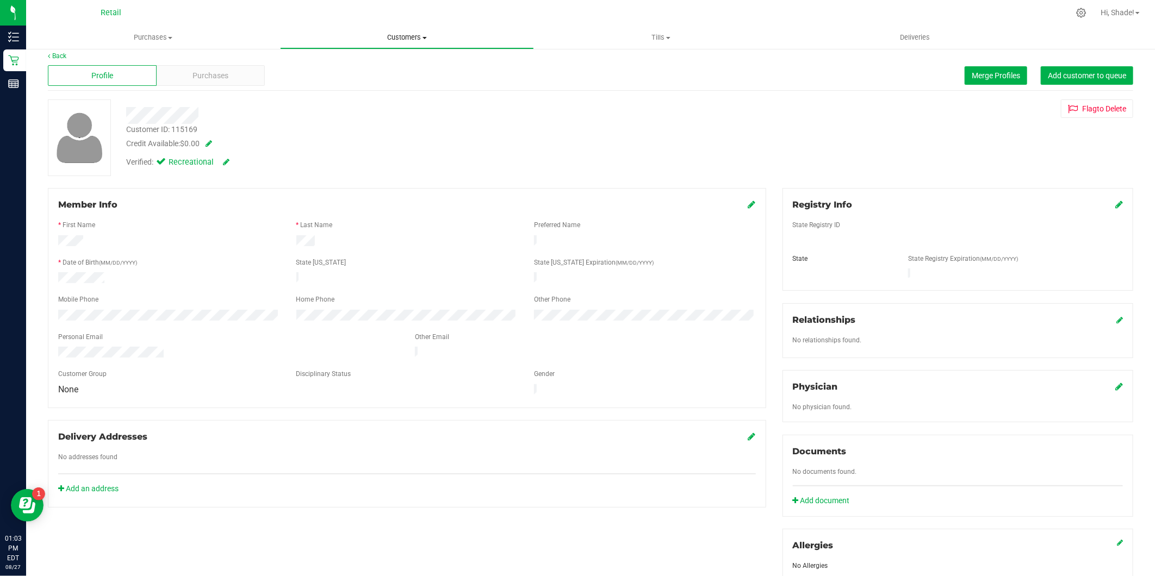
click at [404, 34] on span "Customers" at bounding box center [407, 38] width 253 height 10
click at [340, 67] on span "All customers" at bounding box center [319, 65] width 78 height 9
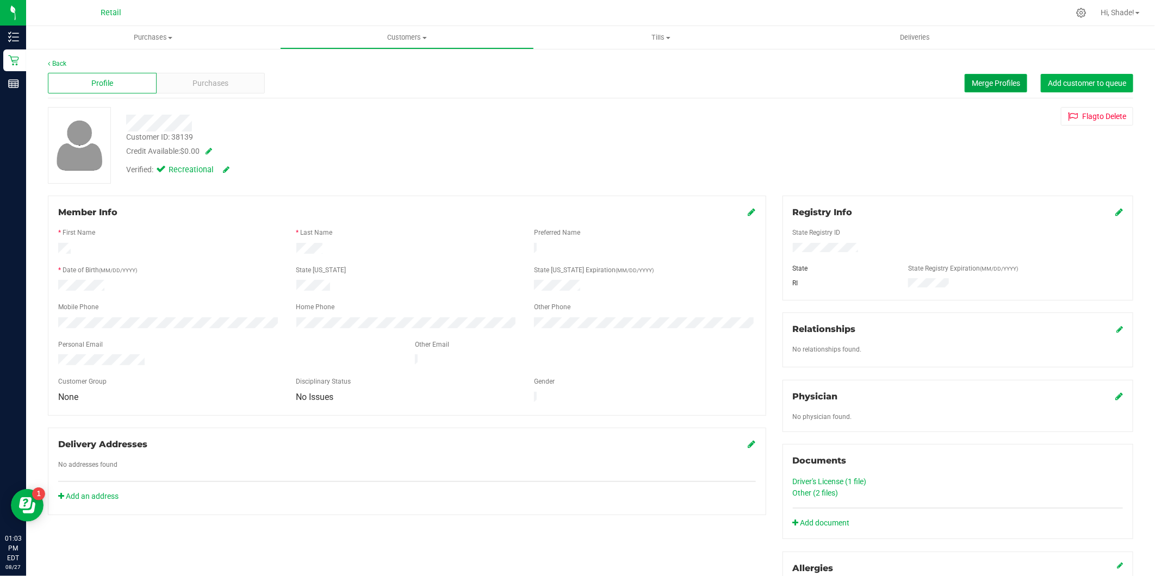
click at [982, 80] on span "Merge Profiles" at bounding box center [996, 83] width 48 height 9
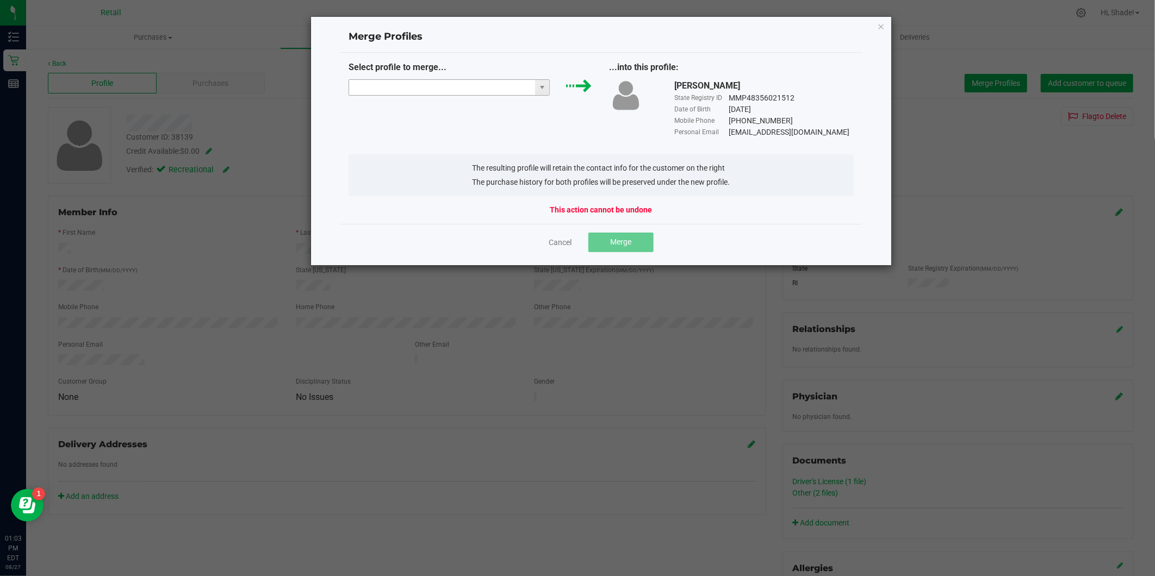
click at [485, 82] on input "NO DATA FOUND" at bounding box center [442, 87] width 186 height 15
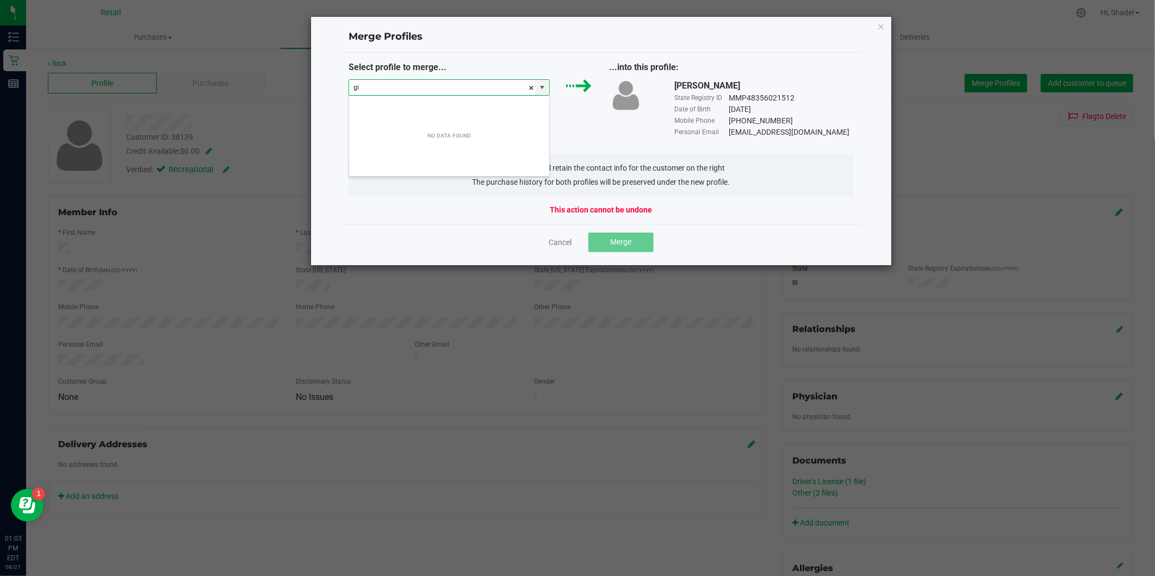
scroll to position [16, 201]
click at [408, 110] on li "[PERSON_NAME]" at bounding box center [449, 107] width 200 height 18
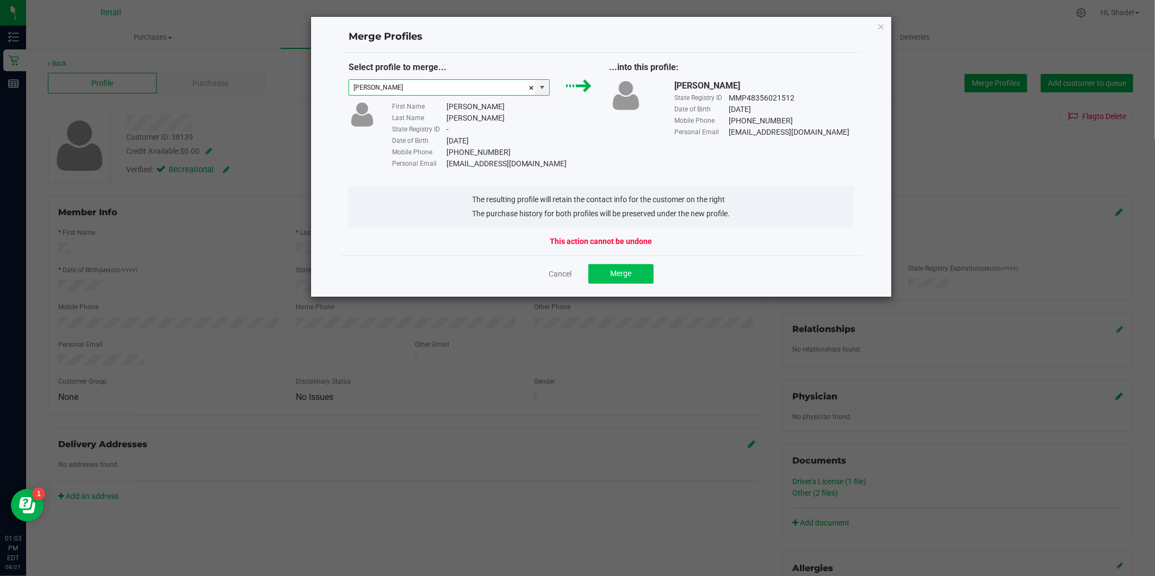
type input "[PERSON_NAME]"
click at [616, 275] on span "Merge" at bounding box center [620, 273] width 21 height 9
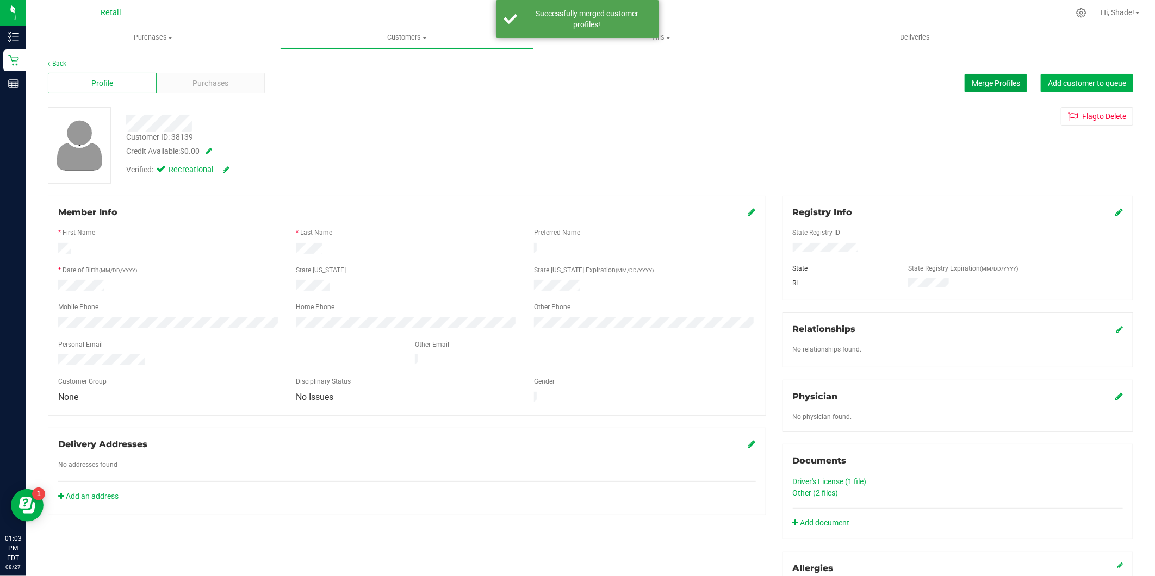
click at [985, 83] on span "Merge Profiles" at bounding box center [996, 83] width 48 height 9
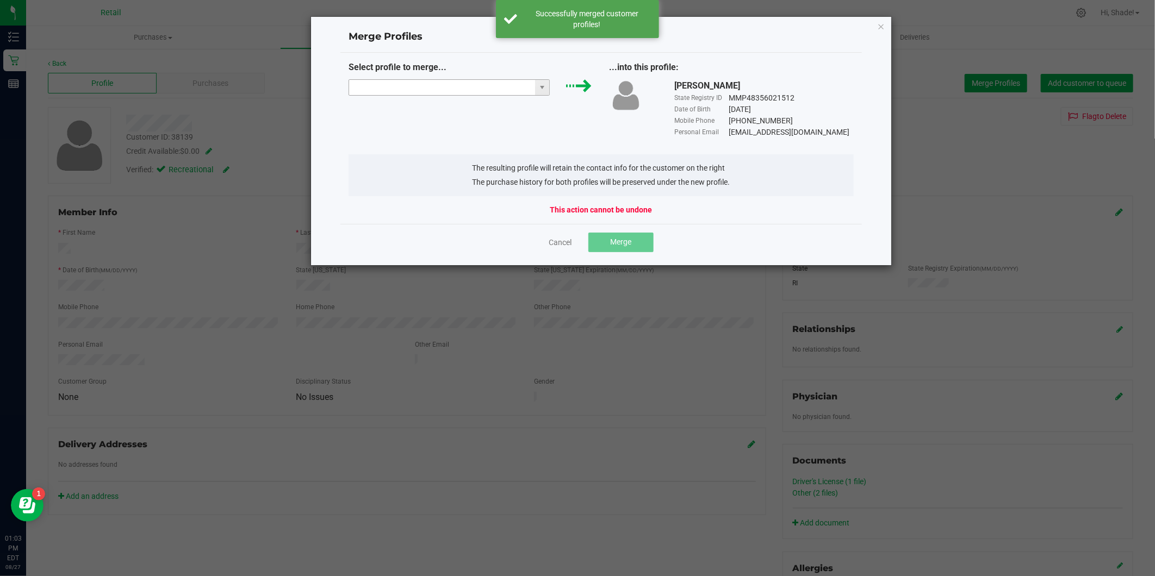
click at [398, 85] on input "NO DATA FOUND" at bounding box center [442, 87] width 186 height 15
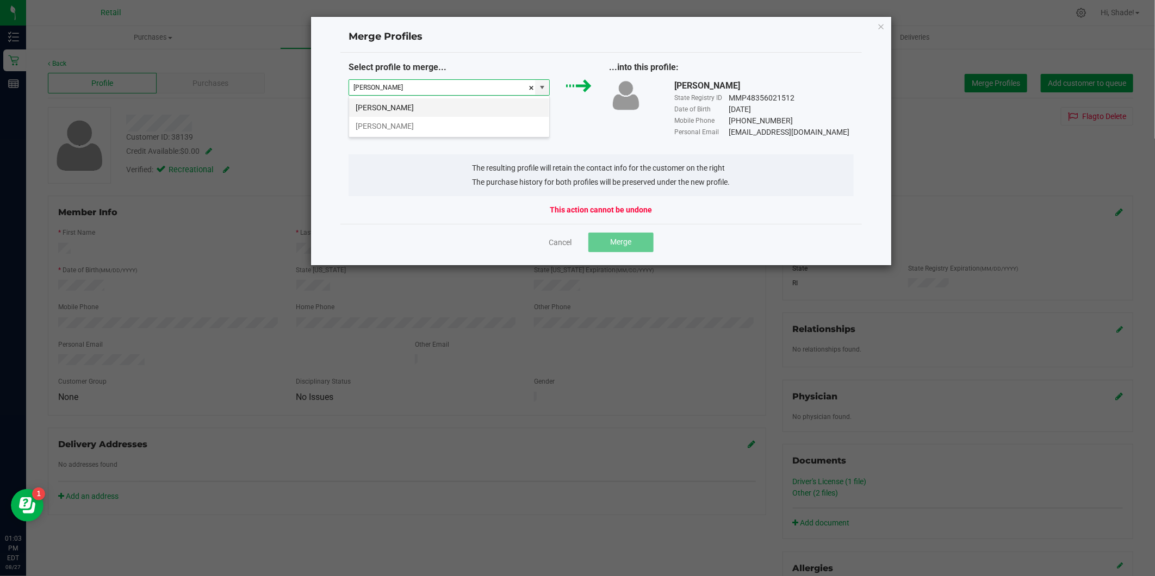
click at [420, 105] on li "[PERSON_NAME]" at bounding box center [449, 107] width 200 height 18
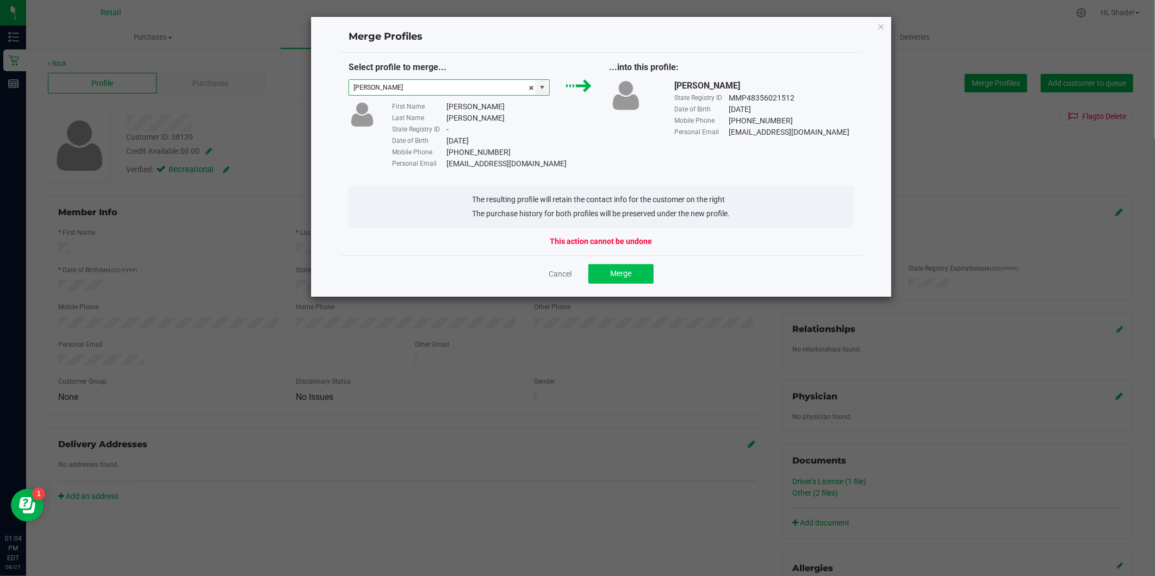
type input "[PERSON_NAME]"
click at [609, 271] on button "Merge" at bounding box center [620, 274] width 65 height 20
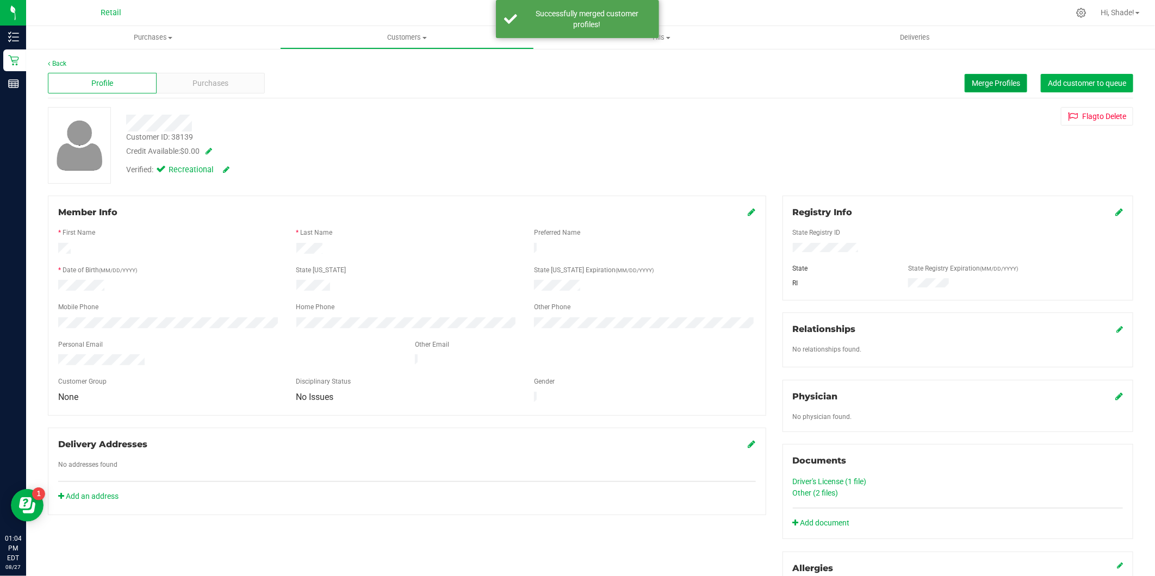
click at [988, 80] on span "Merge Profiles" at bounding box center [996, 83] width 48 height 9
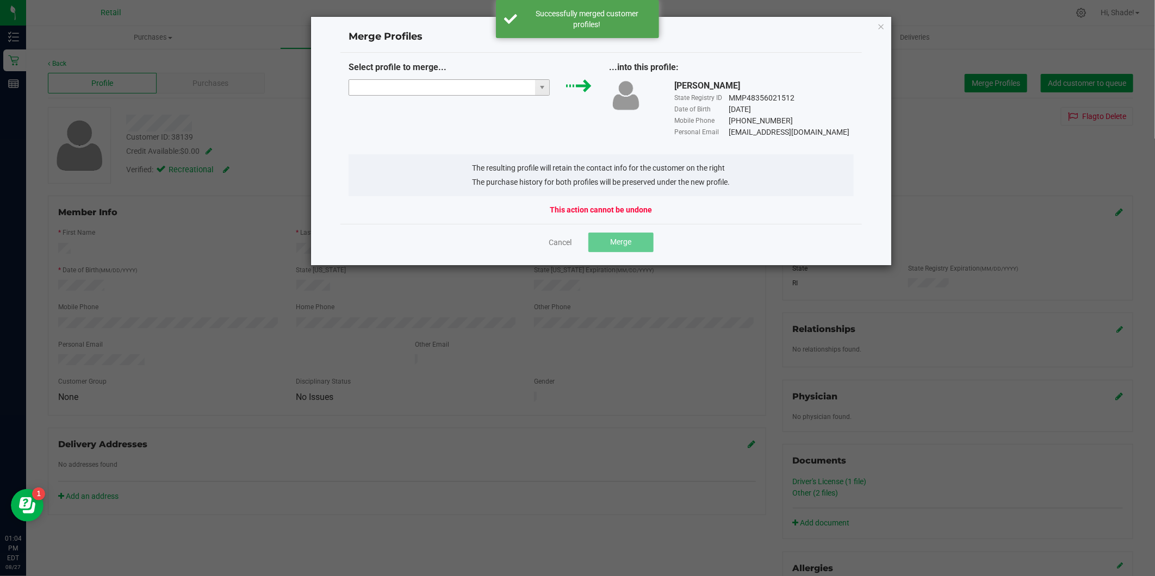
click at [432, 91] on input "NO DATA FOUND" at bounding box center [442, 87] width 186 height 15
type input "f"
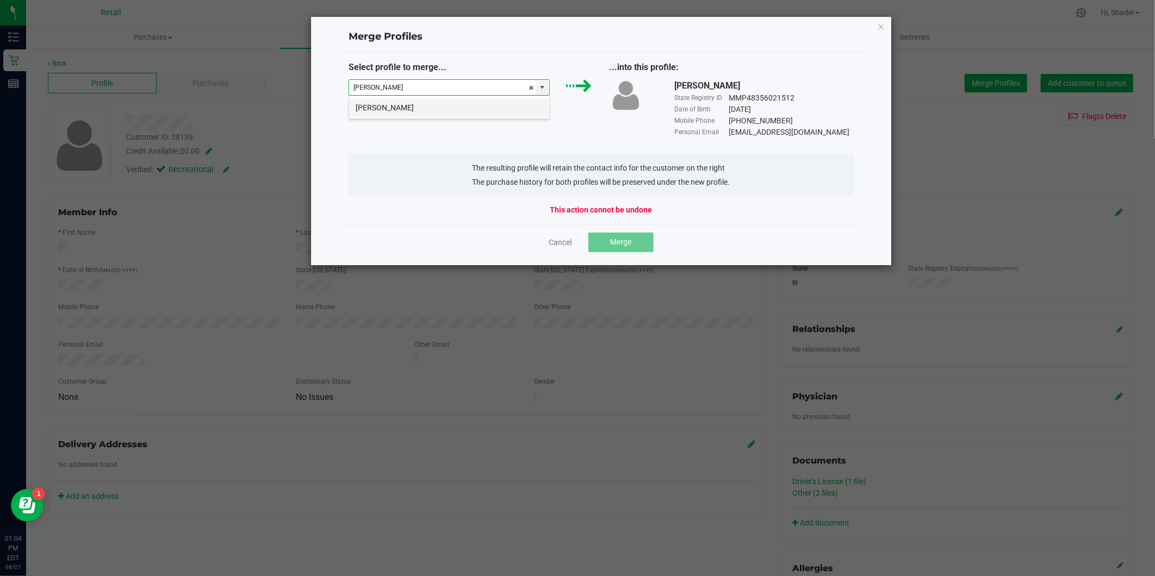
click at [429, 110] on li "[PERSON_NAME]" at bounding box center [449, 107] width 200 height 18
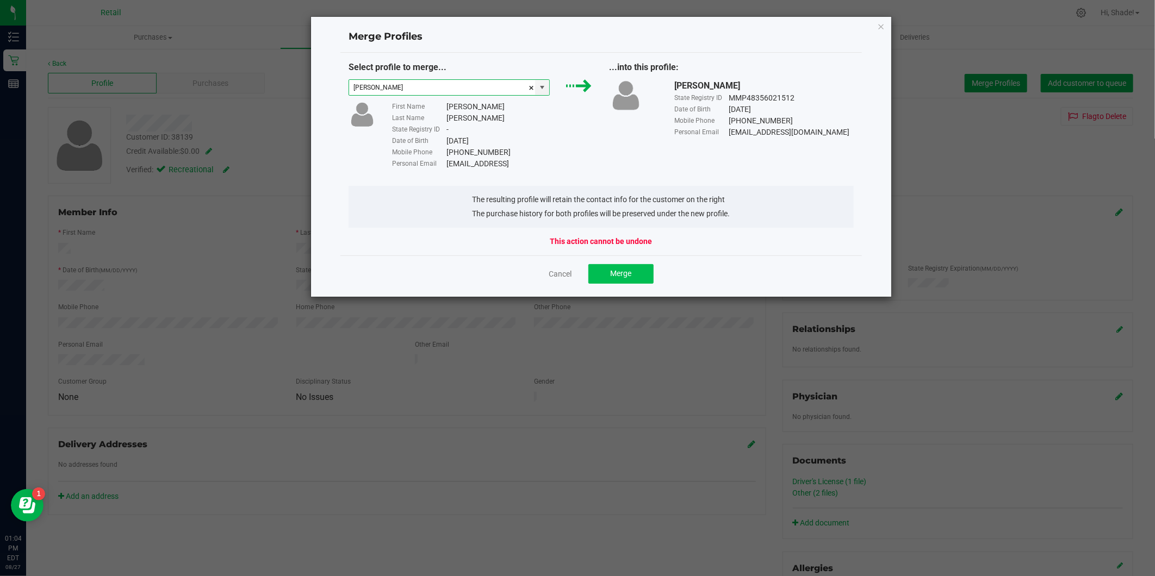
type input "[PERSON_NAME]"
click at [634, 273] on button "Merge" at bounding box center [620, 274] width 65 height 20
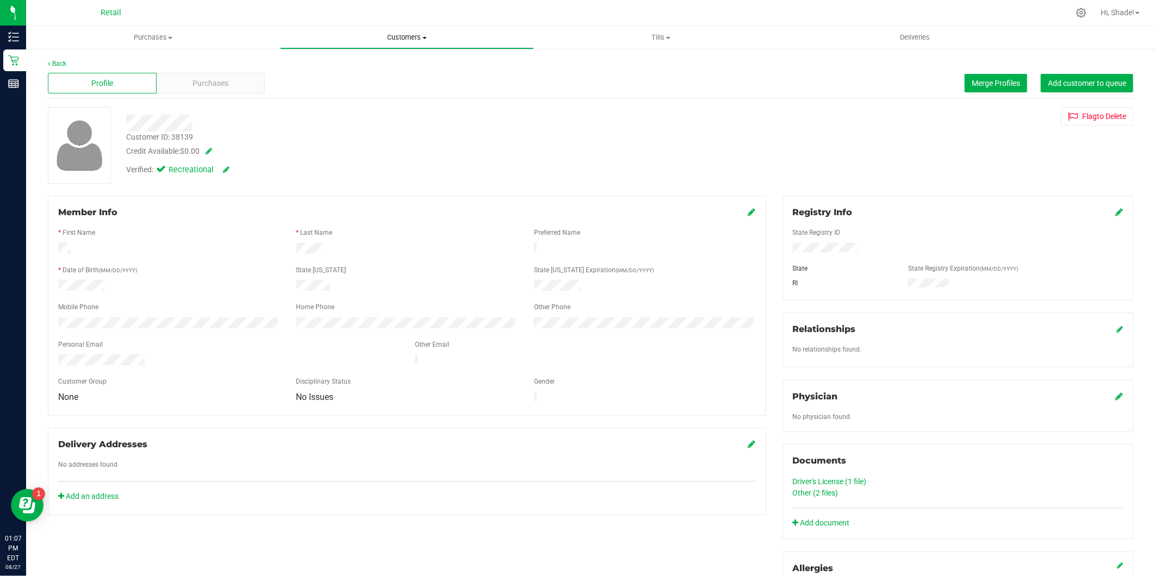
drag, startPoint x: 414, startPoint y: 35, endPoint x: 397, endPoint y: 56, distance: 26.7
click at [415, 35] on span "Customers" at bounding box center [407, 38] width 253 height 10
click at [384, 66] on li "All customers" at bounding box center [407, 65] width 254 height 13
click at [975, 75] on button "Merge Profiles" at bounding box center [995, 83] width 63 height 18
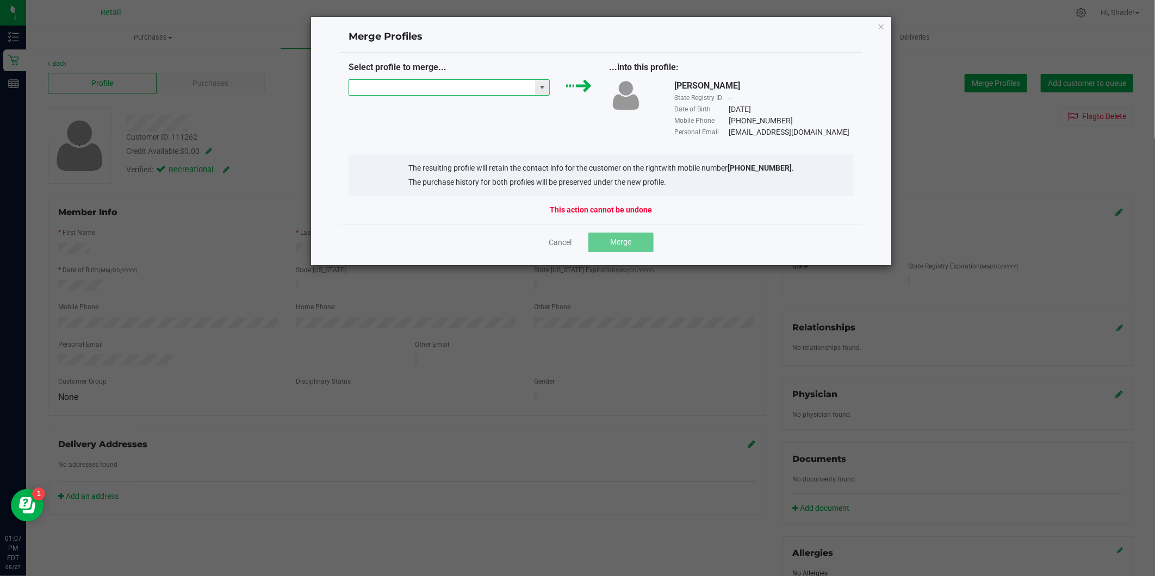
click at [395, 82] on input "NO DATA FOUND" at bounding box center [442, 87] width 186 height 15
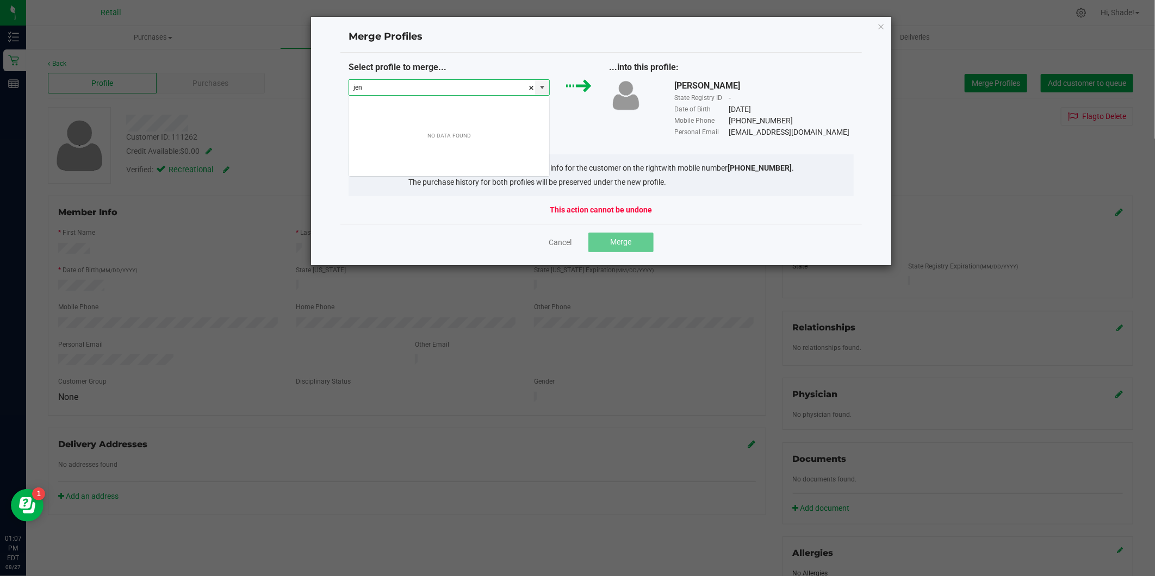
scroll to position [16, 201]
type input "j"
type input "4015231833"
drag, startPoint x: 421, startPoint y: 85, endPoint x: 635, endPoint y: 8, distance: 227.7
click at [303, 85] on div "Merge Profiles Select profile to merge... 4015231833 ...into this profile: [PER…" at bounding box center [581, 141] width 621 height 250
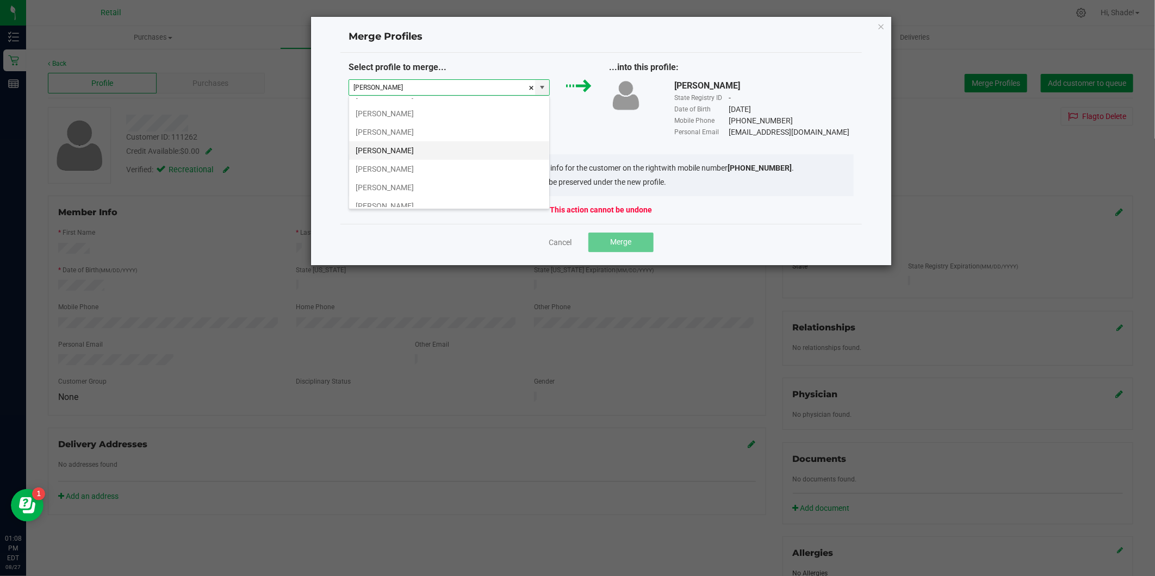
scroll to position [746, 0]
type input "[PERSON_NAME]"
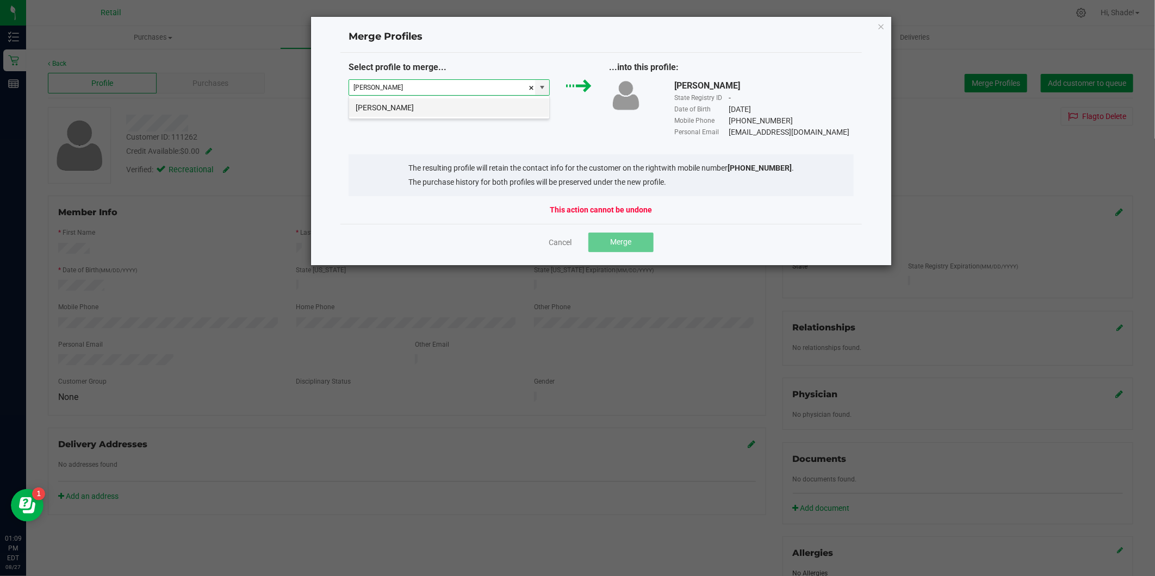
click at [436, 116] on div "[PERSON_NAME]" at bounding box center [448, 107] width 201 height 23
click at [438, 112] on li "[PERSON_NAME]" at bounding box center [449, 107] width 200 height 18
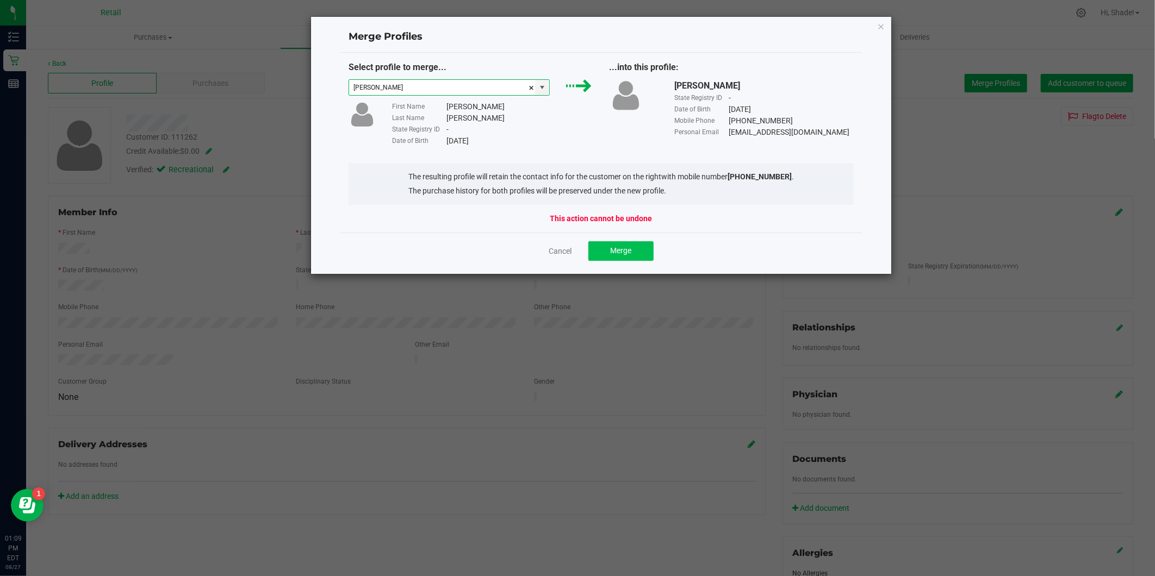
type input "[PERSON_NAME]"
click at [624, 247] on span "Merge" at bounding box center [620, 250] width 21 height 9
